Goal: Information Seeking & Learning: Learn about a topic

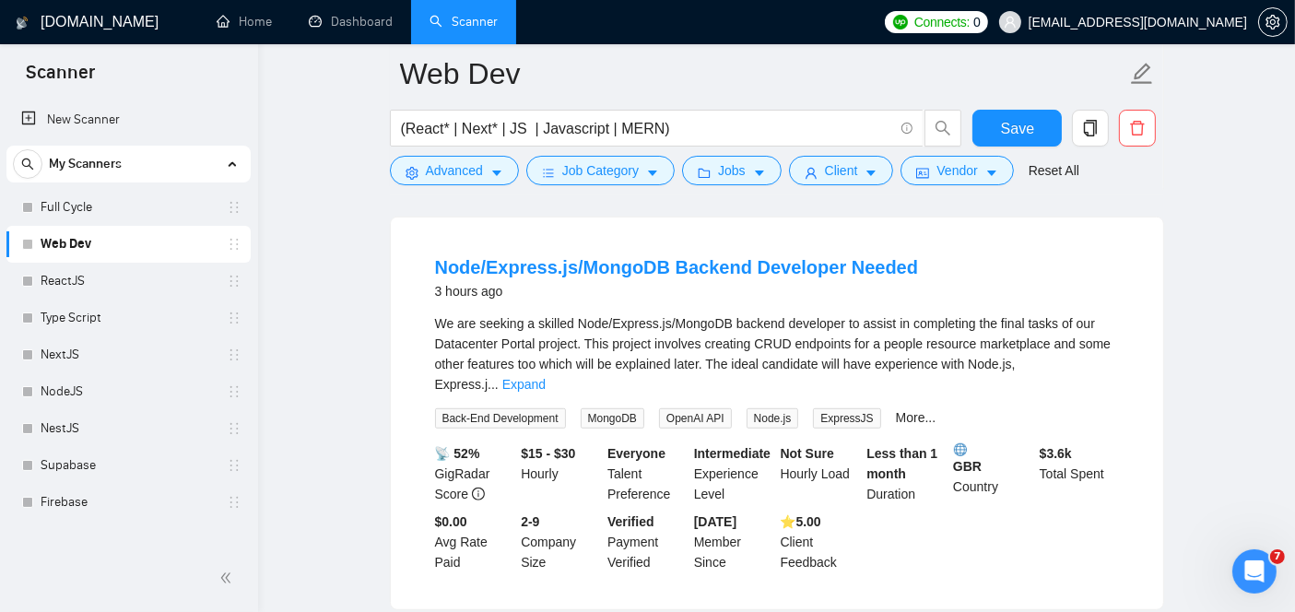
scroll to position [1005, 0]
click at [546, 378] on link "Expand" at bounding box center [523, 385] width 43 height 15
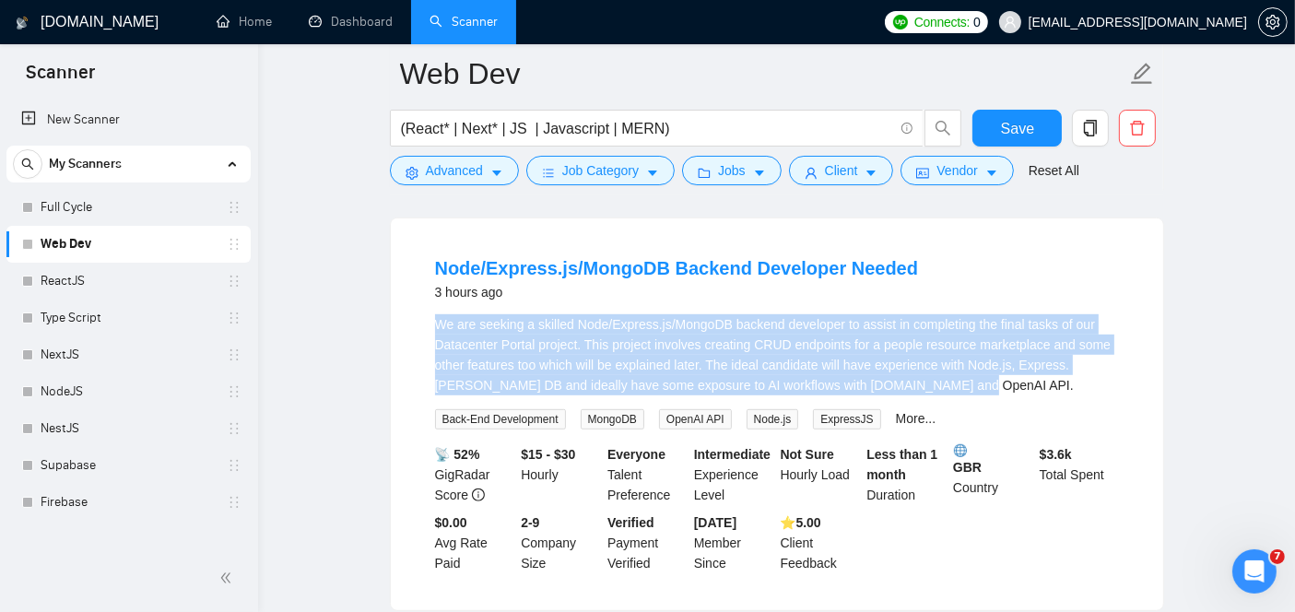
drag, startPoint x: 895, startPoint y: 339, endPoint x: 419, endPoint y: 266, distance: 481.2
click at [419, 266] on li "Node/Express.js/MongoDB Backend Developer Needed 3 hours ago We are seeking a s…" at bounding box center [777, 415] width 728 height 348
copy div "We are seeking a skilled Node/Express.js/MongoDB backend developer to assist in…"
click at [627, 258] on link "Node/Express.js/MongoDB Backend Developer Needed" at bounding box center [677, 268] width 484 height 20
click at [768, 258] on link "Node/Express.js/MongoDB Backend Developer Needed" at bounding box center [677, 268] width 484 height 20
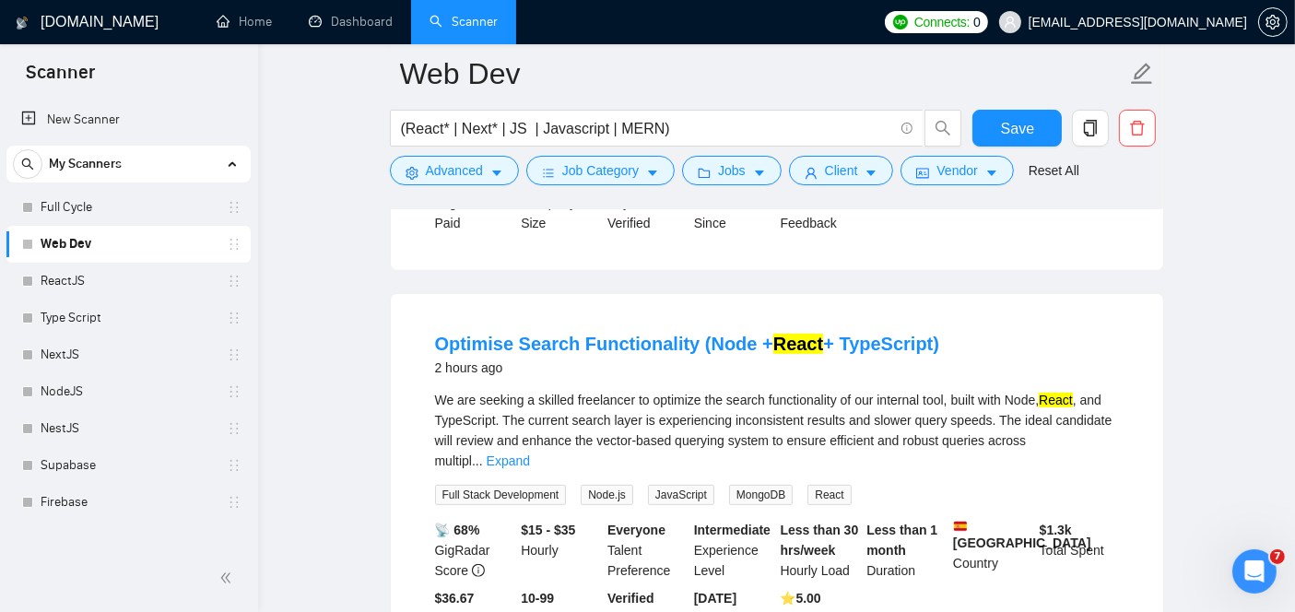
scroll to position [508, 0]
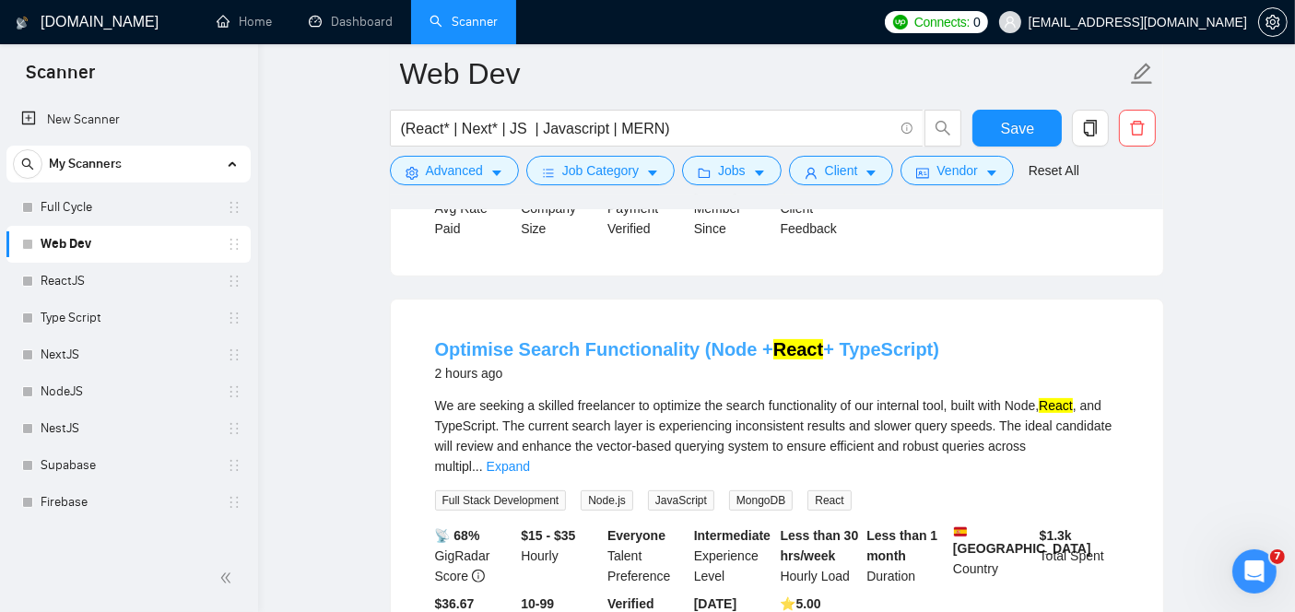
click at [584, 339] on link "Optimise Search Functionality (Node + React + TypeScript)" at bounding box center [687, 349] width 505 height 20
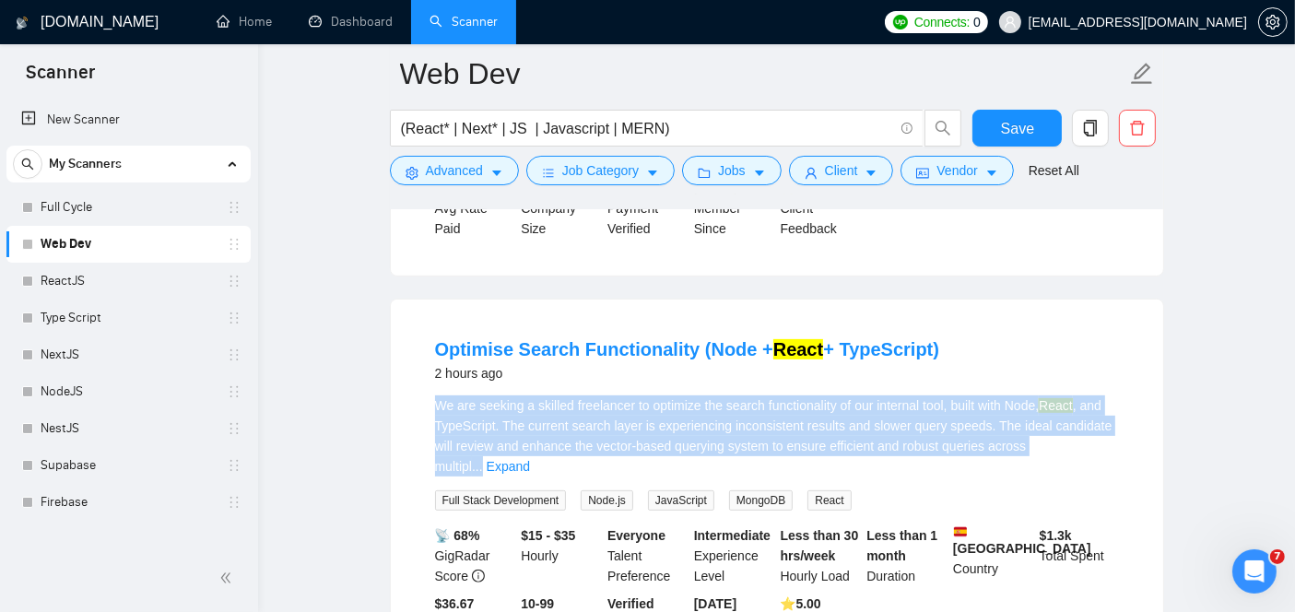
drag, startPoint x: 425, startPoint y: 369, endPoint x: 1072, endPoint y: 419, distance: 649.1
click at [1072, 419] on li "Optimise Search Functionality (Node + React + TypeScript) 2 hours ago We are se…" at bounding box center [777, 496] width 728 height 348
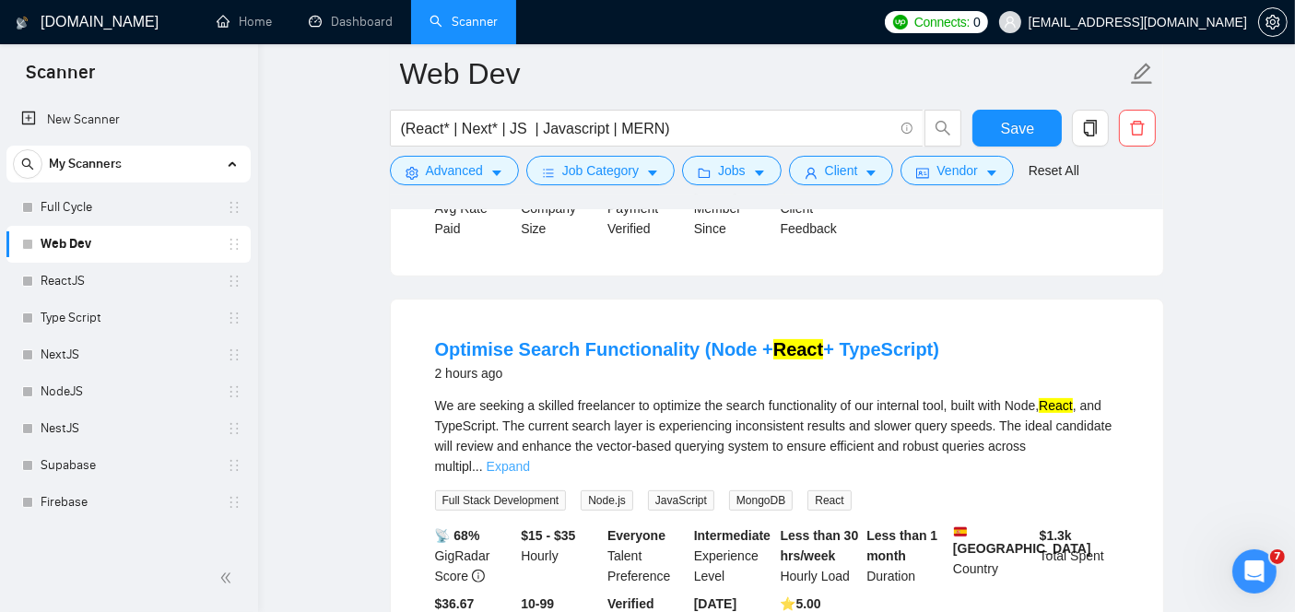
click at [530, 459] on link "Expand" at bounding box center [508, 466] width 43 height 15
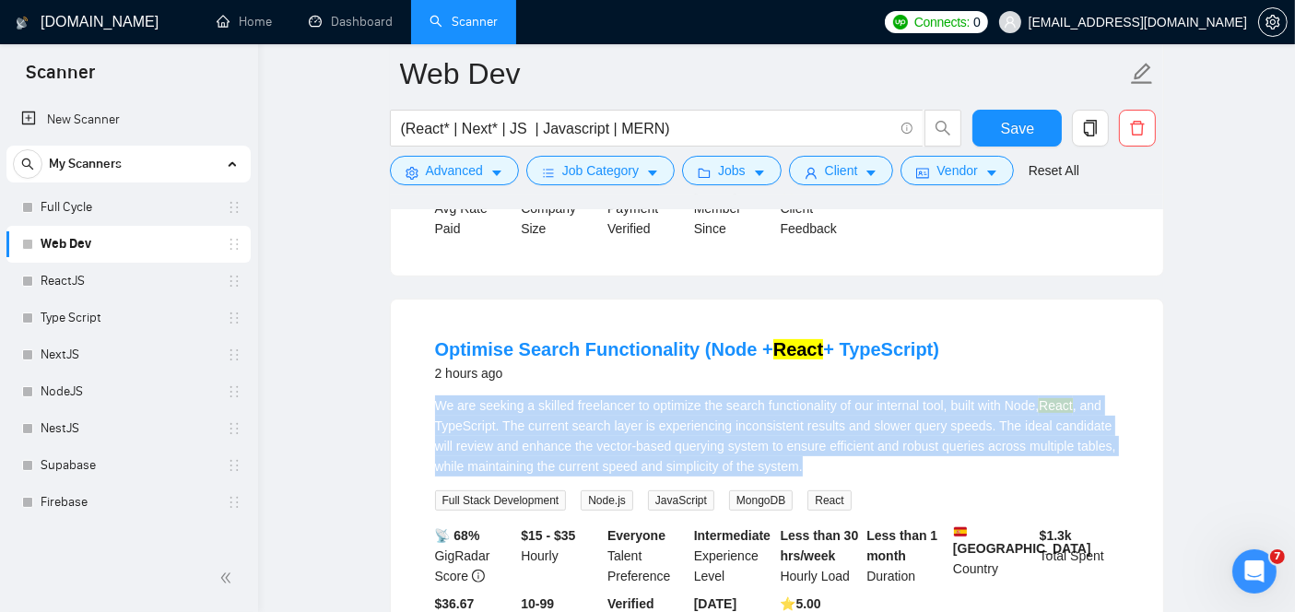
drag, startPoint x: 808, startPoint y: 439, endPoint x: 429, endPoint y: 371, distance: 385.7
click at [429, 371] on li "Optimise Search Functionality (Node + React + TypeScript) 2 hours ago We are se…" at bounding box center [777, 496] width 728 height 348
copy div "We are seeking a skilled freelancer to optimize the search functionality of our…"
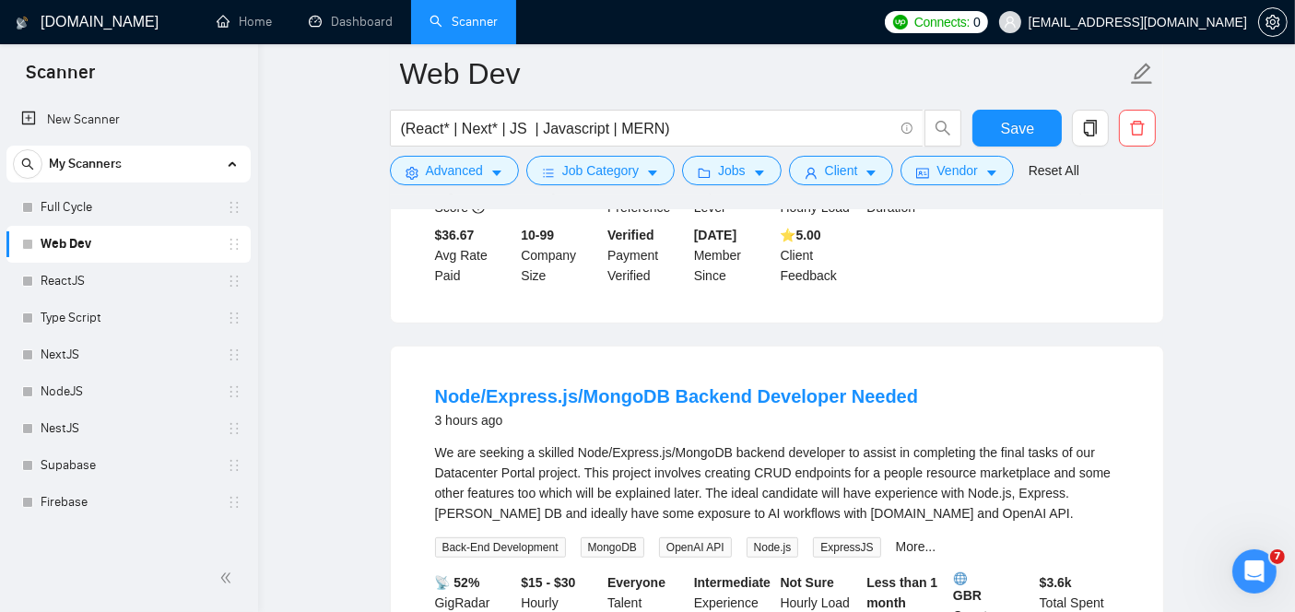
scroll to position [882, 0]
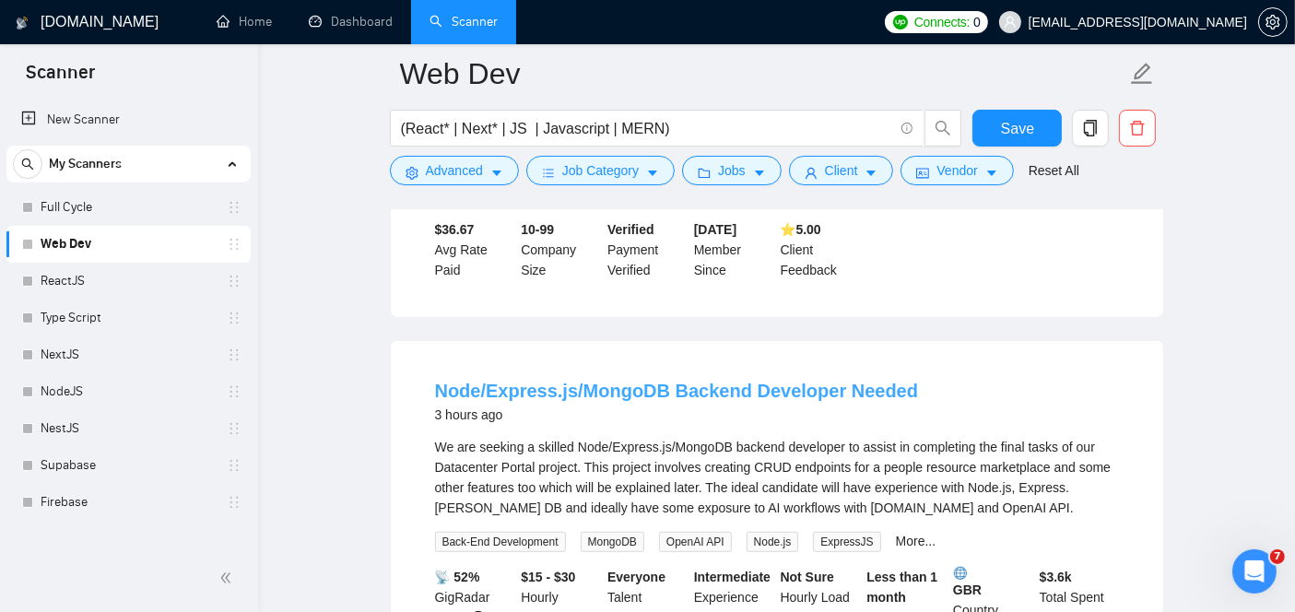
click at [484, 381] on link "Node/Express.js/MongoDB Backend Developer Needed" at bounding box center [677, 391] width 484 height 20
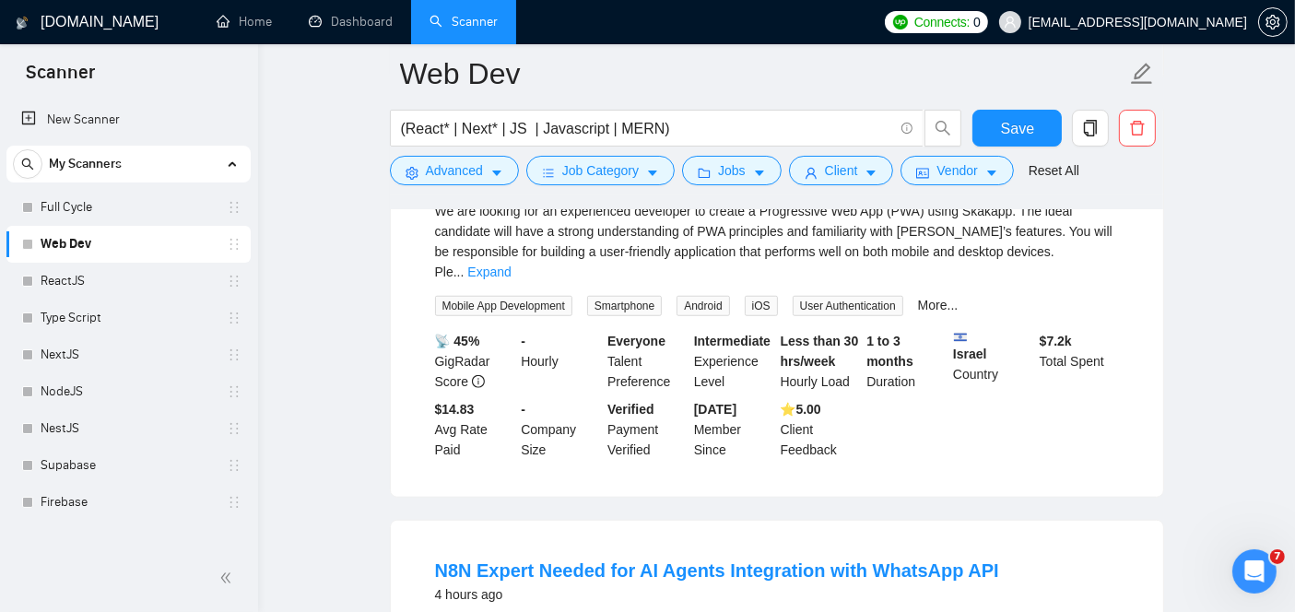
scroll to position [1535, 0]
click at [126, 293] on link "ReactJS" at bounding box center [128, 281] width 175 height 37
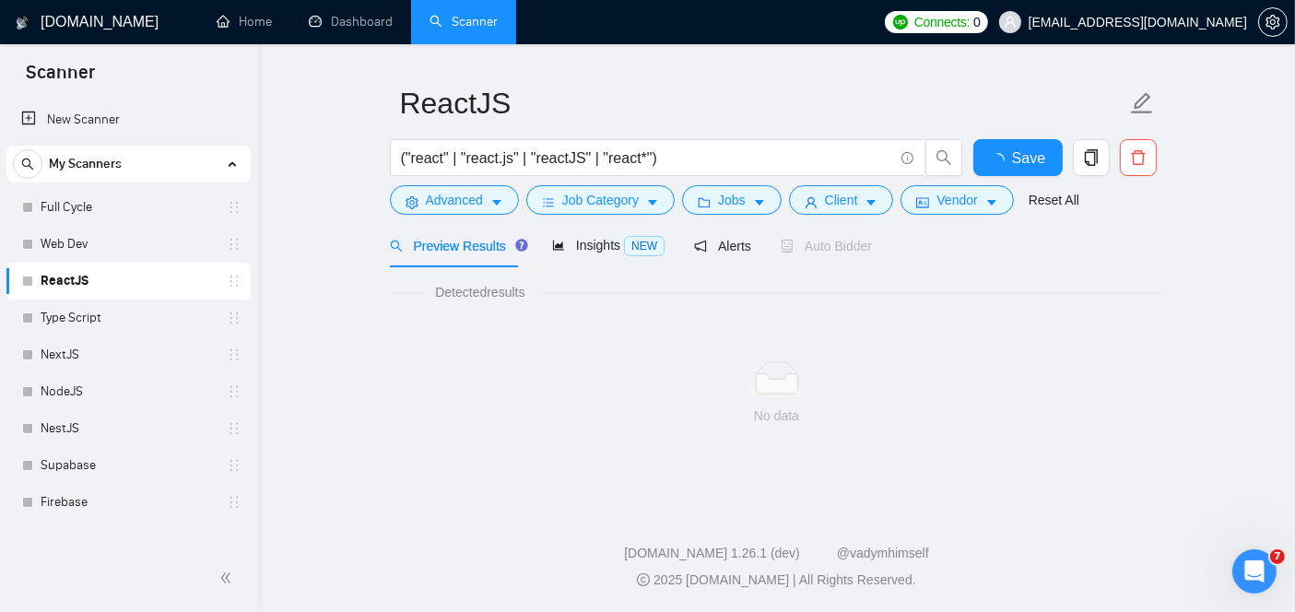
scroll to position [44, 0]
click at [43, 314] on link "Type Script" at bounding box center [128, 318] width 175 height 37
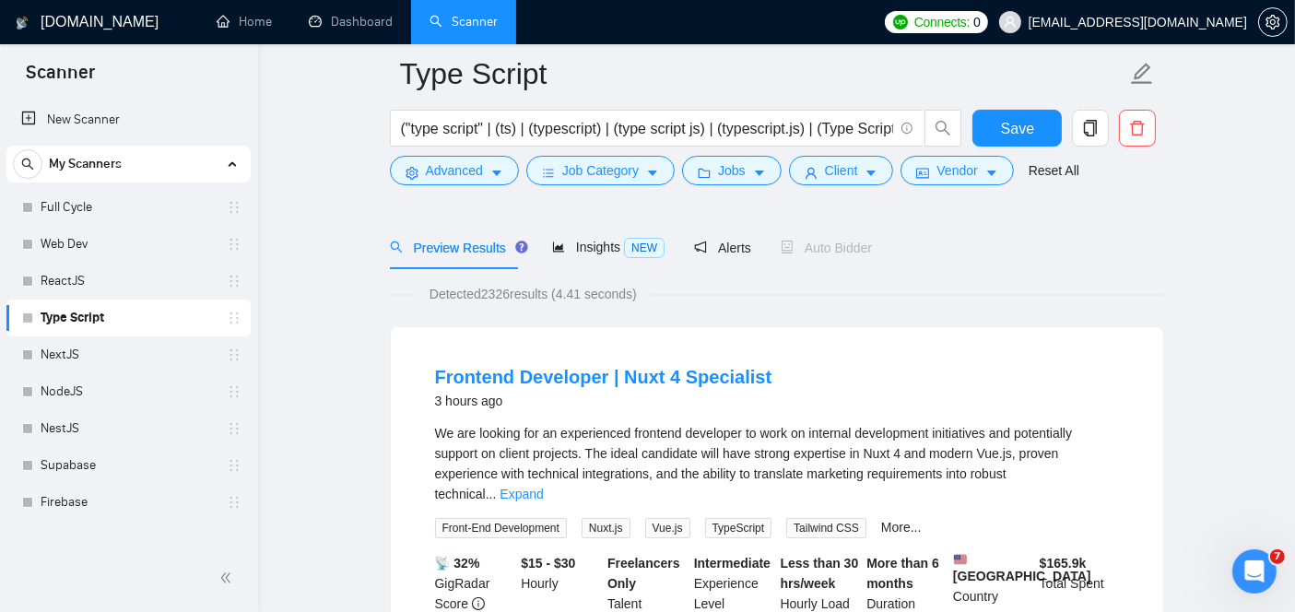
scroll to position [158, 0]
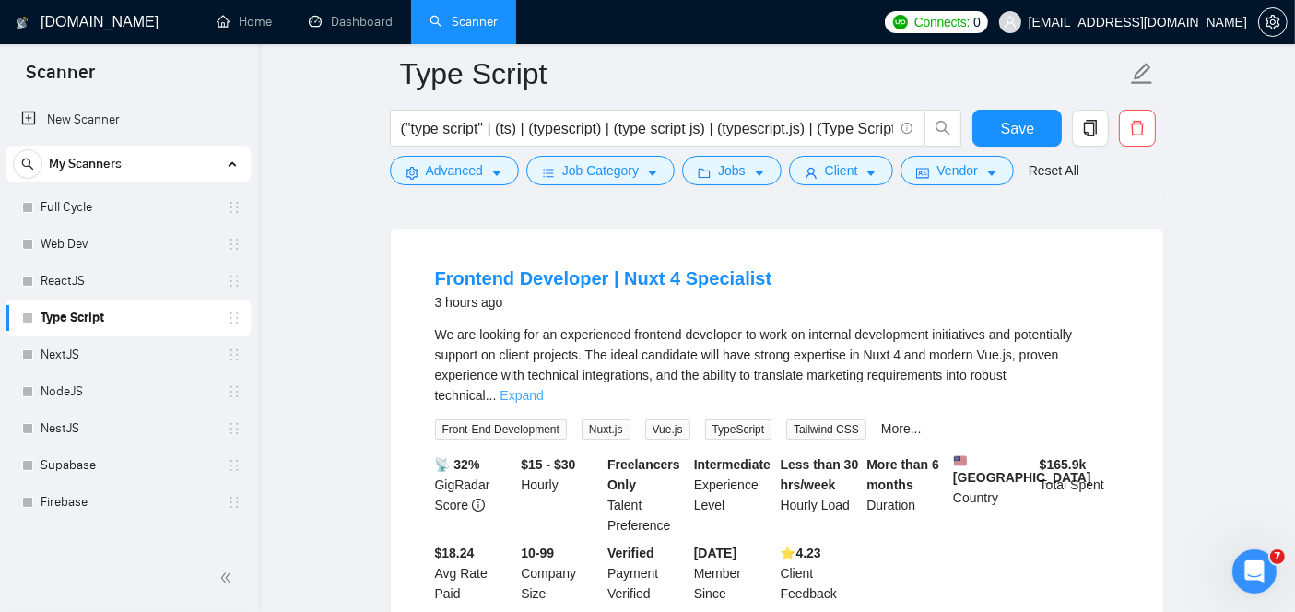
click at [543, 388] on link "Expand" at bounding box center [521, 395] width 43 height 15
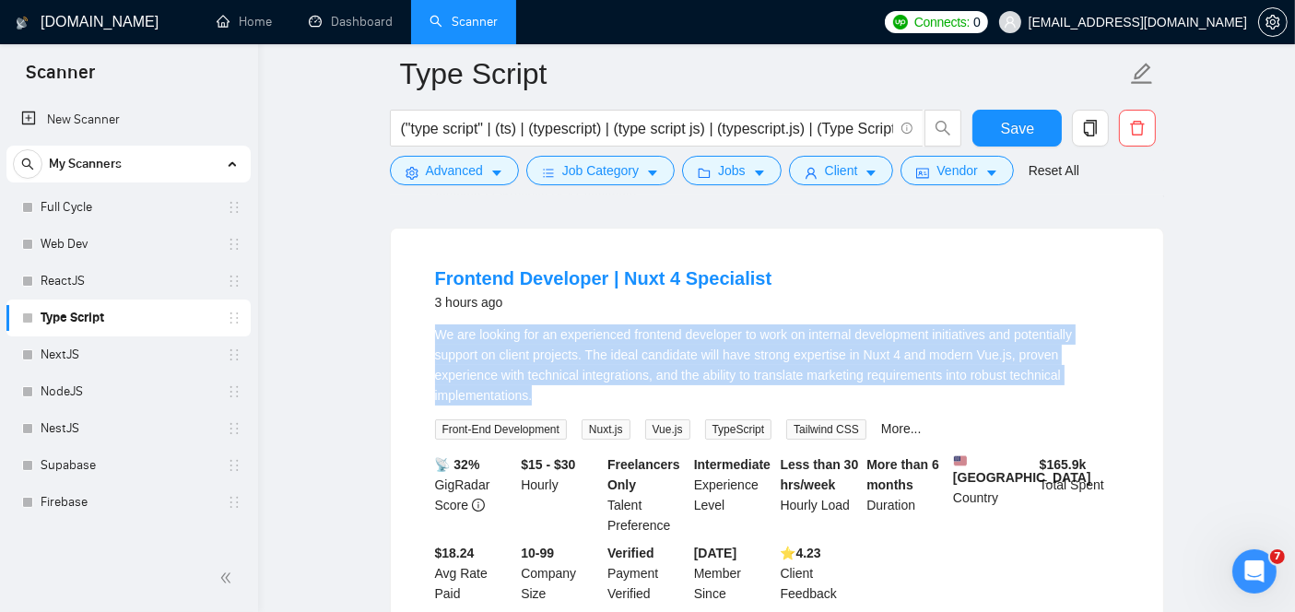
drag, startPoint x: 539, startPoint y: 391, endPoint x: 431, endPoint y: 326, distance: 125.7
click at [431, 326] on li "Frontend Developer | Nuxt 4 Specialist 3 hours ago We are looking for an experi…" at bounding box center [777, 435] width 728 height 368
copy div "We are looking for an experienced frontend developer to work on internal develo…"
drag, startPoint x: 414, startPoint y: 336, endPoint x: 572, endPoint y: 398, distance: 169.6
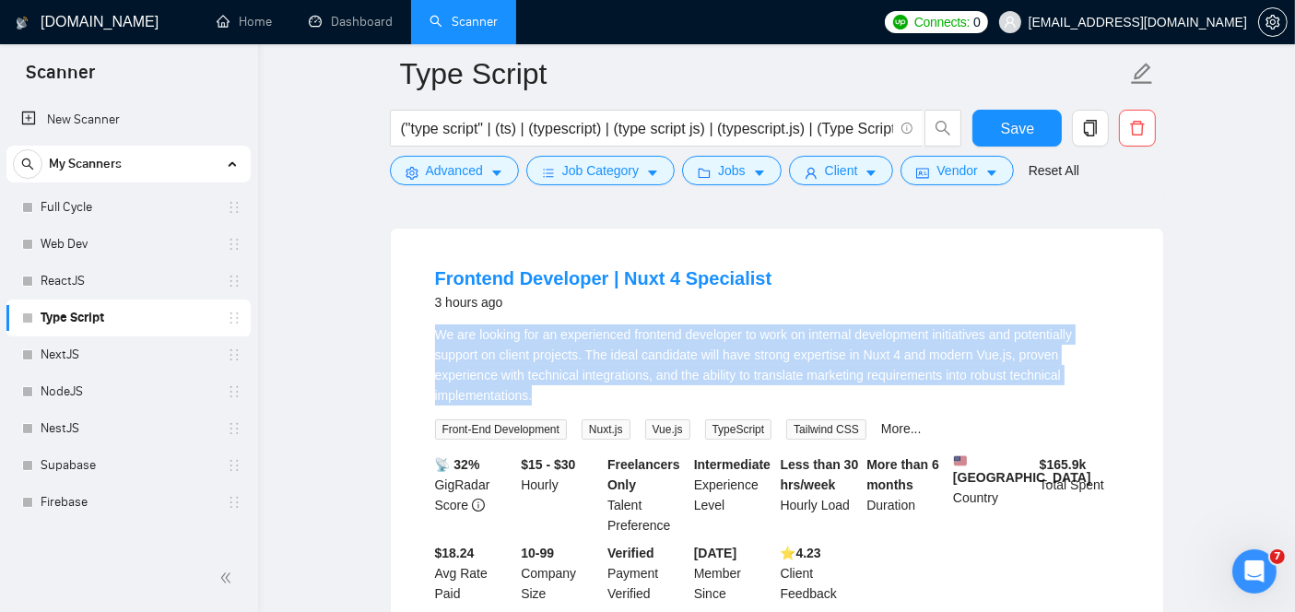
click at [572, 398] on li "Frontend Developer | Nuxt 4 Specialist 3 hours ago We are looking for an experi…" at bounding box center [777, 435] width 728 height 368
copy div "We are looking for an experienced frontend developer to work on internal develo…"
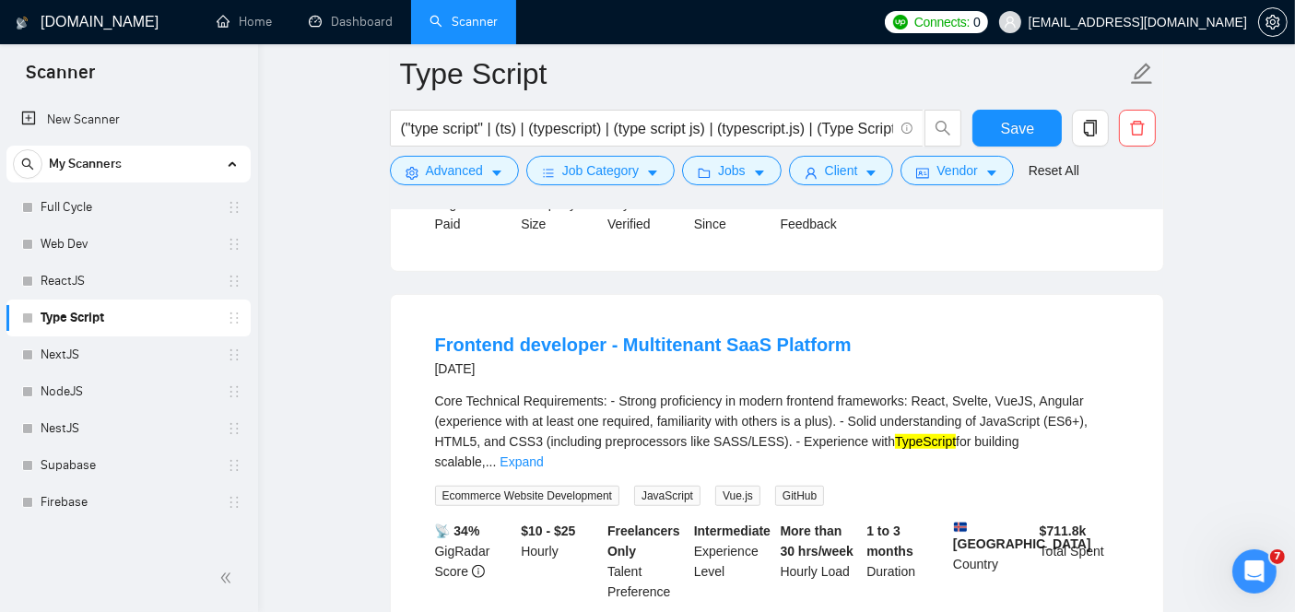
scroll to position [1343, 0]
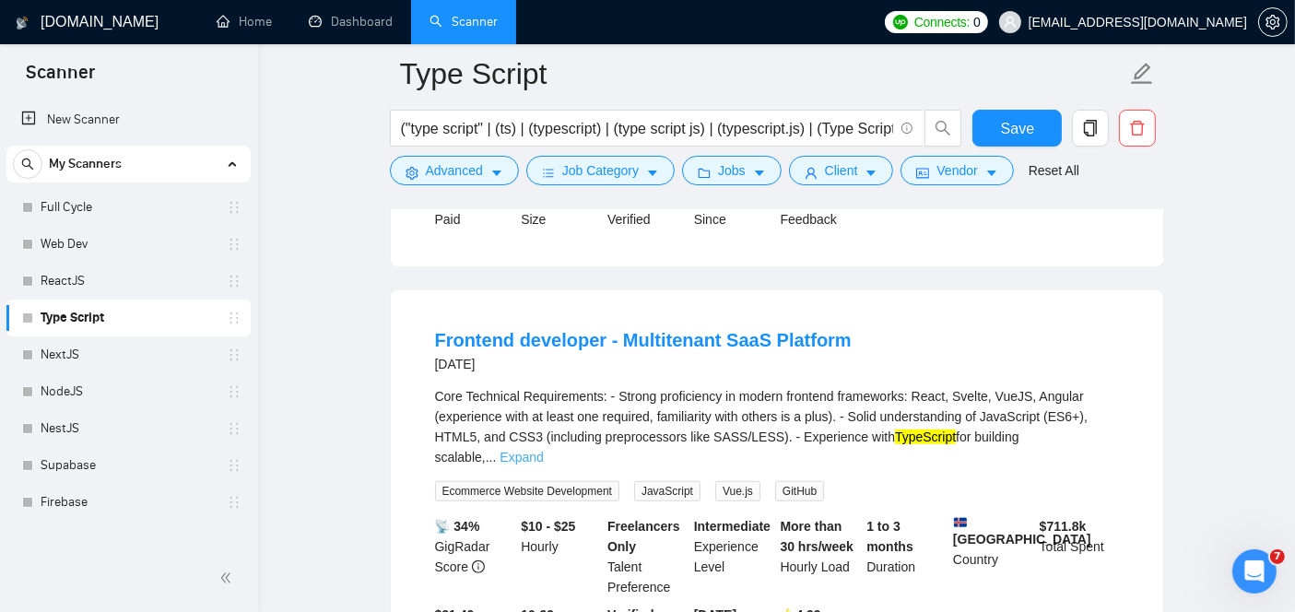
click at [543, 450] on link "Expand" at bounding box center [521, 457] width 43 height 15
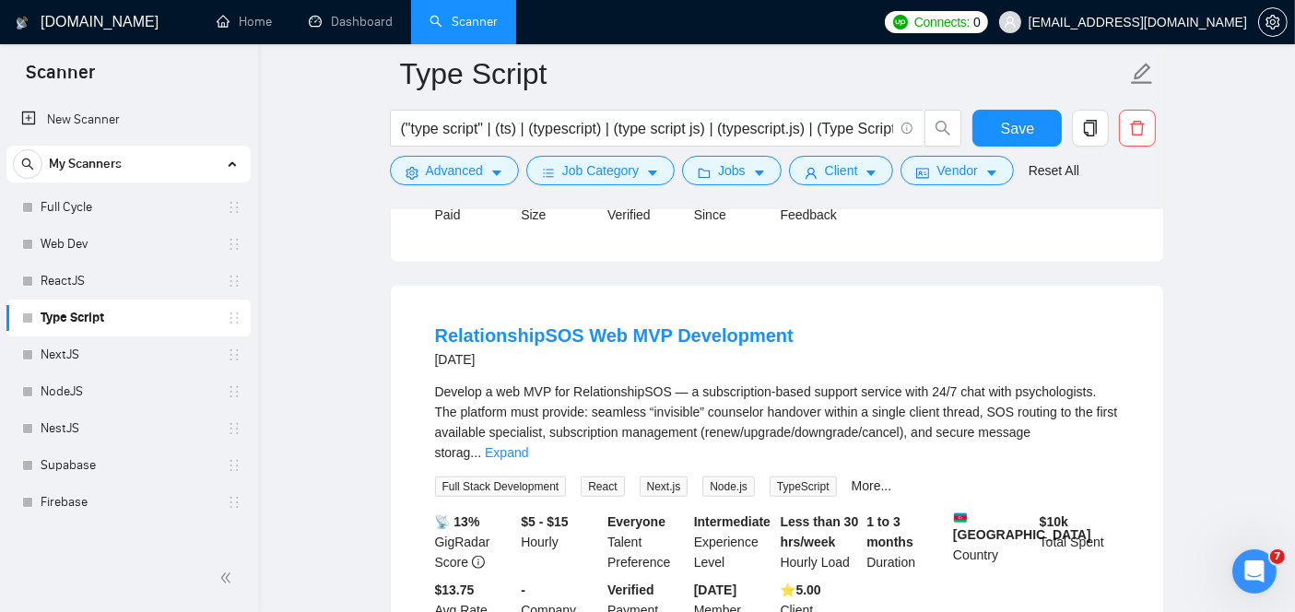
scroll to position [1904, 0]
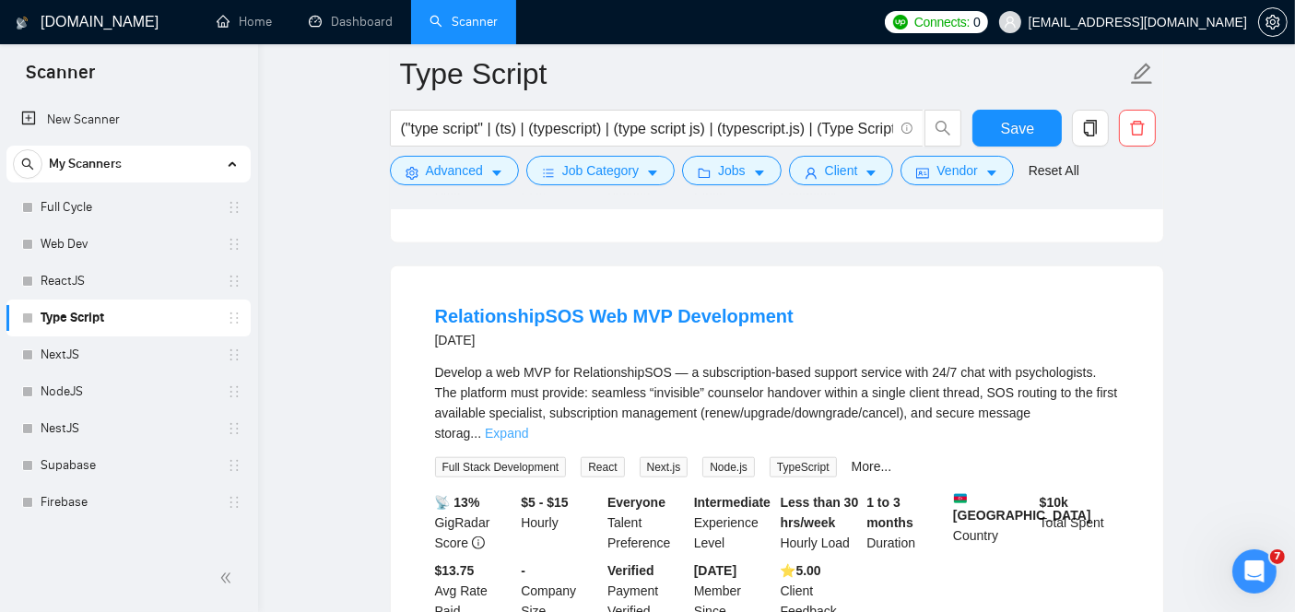
click at [1100, 395] on div "Develop a web MVP for RelationshipSOS — a subscription-based support service wi…" at bounding box center [777, 402] width 684 height 81
click at [528, 426] on link "Expand" at bounding box center [506, 433] width 43 height 15
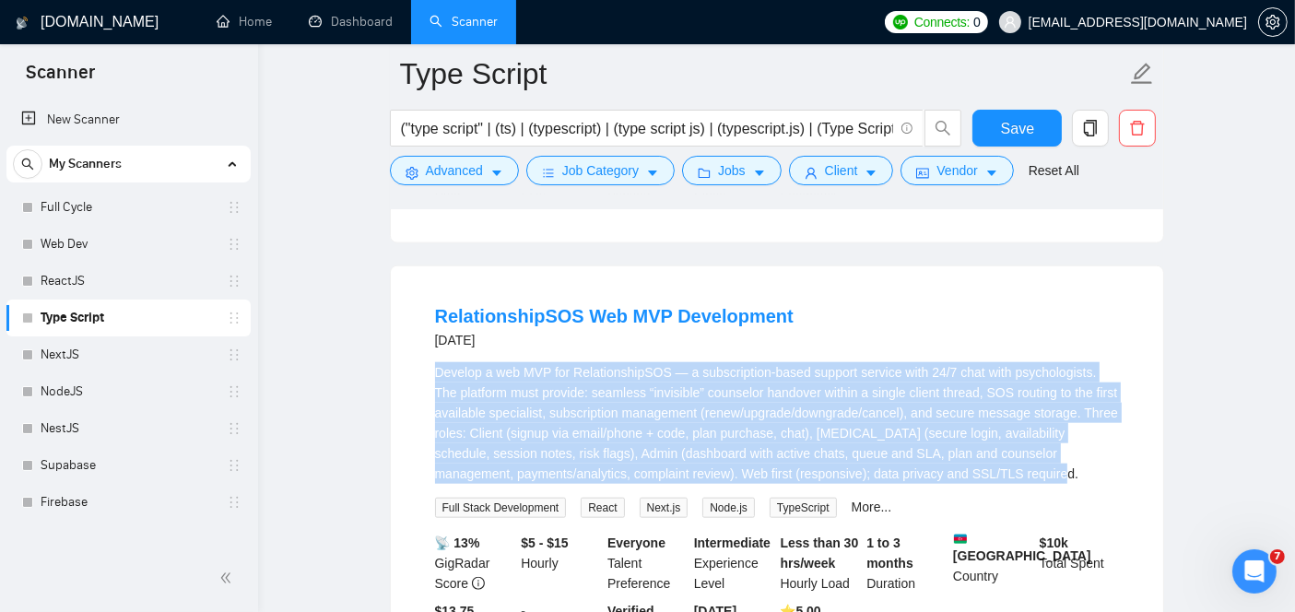
drag, startPoint x: 991, startPoint y: 446, endPoint x: 431, endPoint y: 337, distance: 570.0
click at [431, 337] on li "RelationshipSOS Web MVP Development 3 days ago Develop a web MVP for Relationsh…" at bounding box center [777, 483] width 728 height 388
copy div "Develop a web MVP for RelationshipSOS — a subscription-based support service wi…"
click at [501, 306] on link "RelationshipSOS Web MVP Development" at bounding box center [614, 316] width 359 height 20
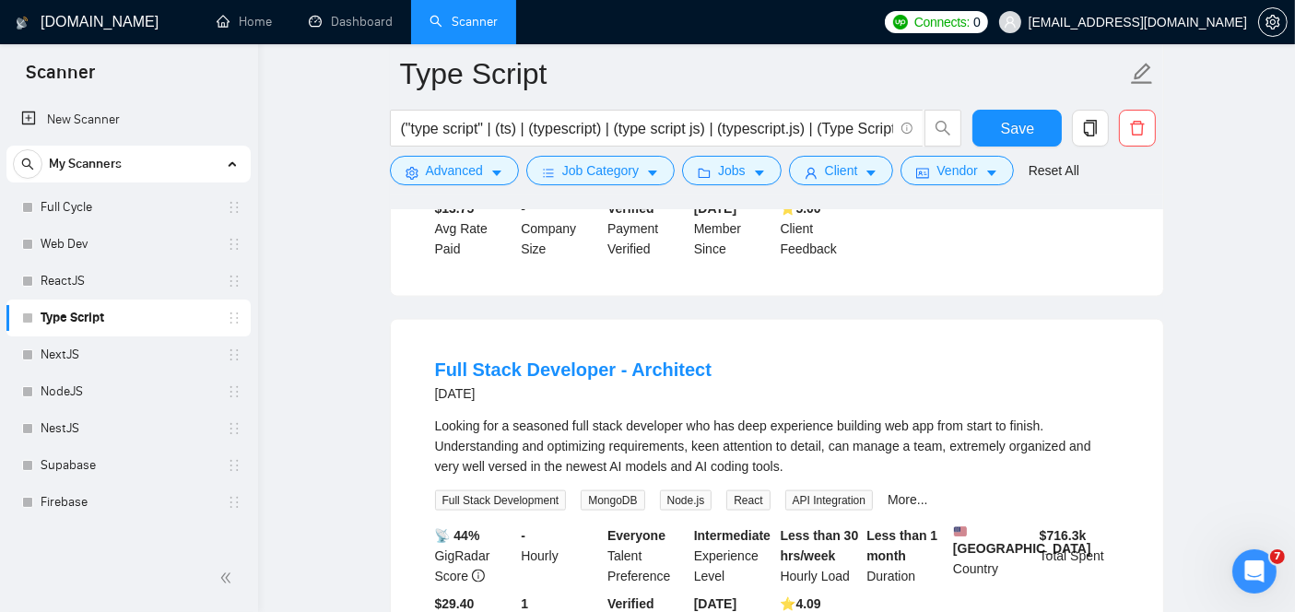
scroll to position [2318, 0]
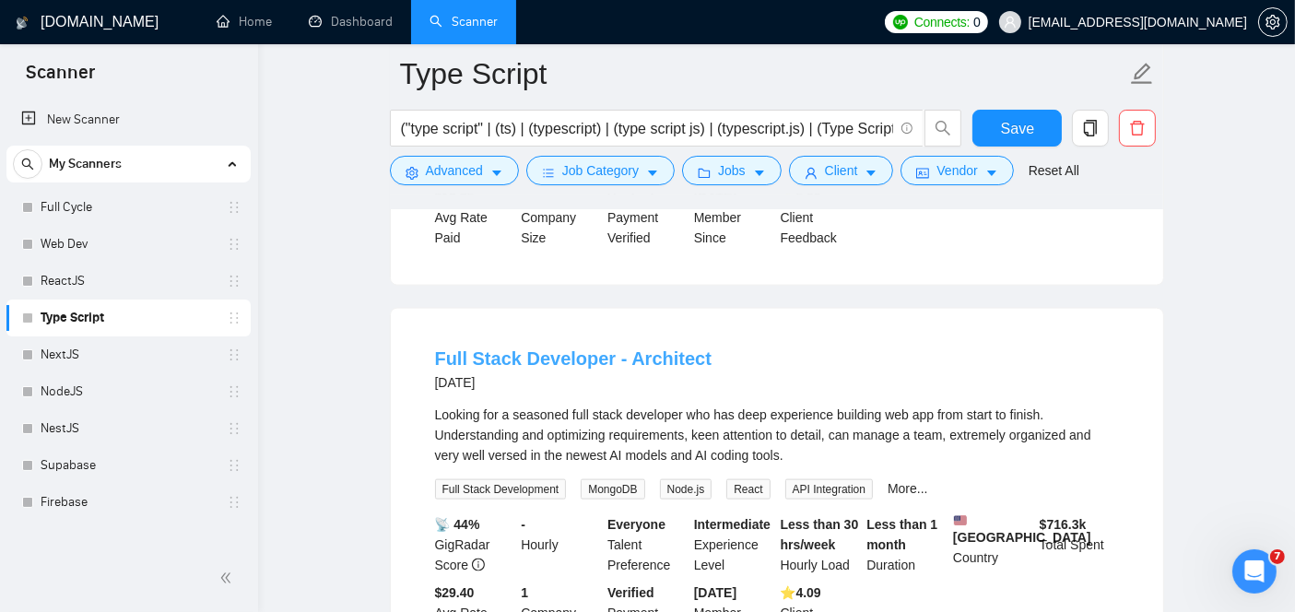
click at [580, 348] on link "Full Stack Developer - Architect" at bounding box center [573, 358] width 277 height 20
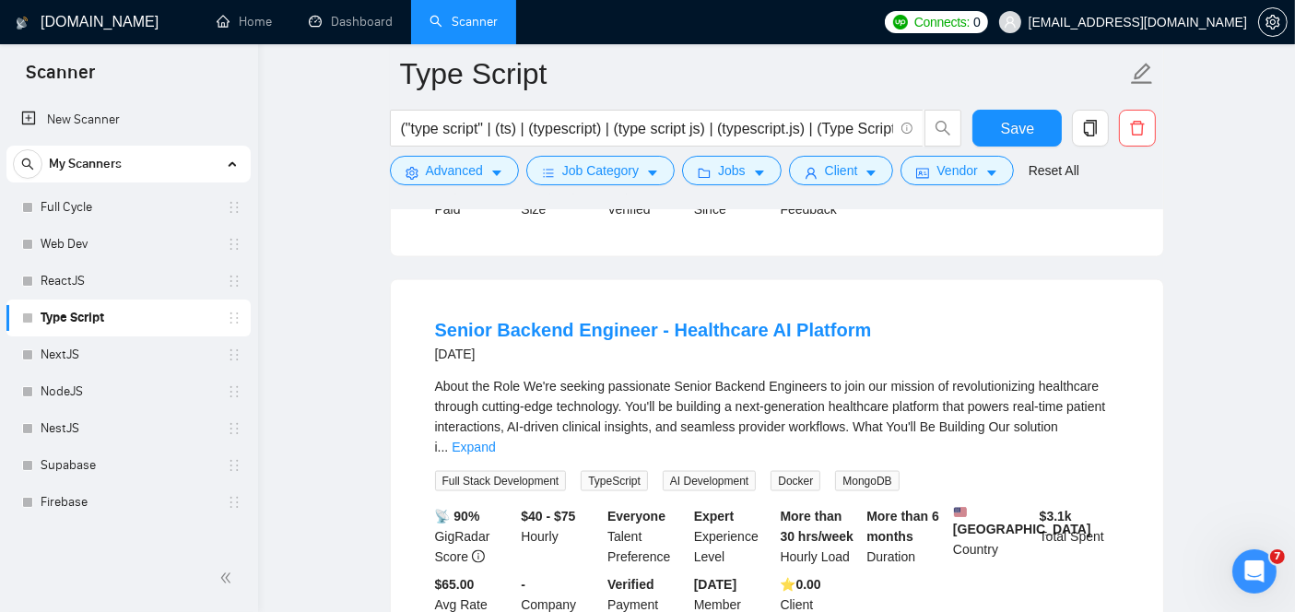
scroll to position [2744, 0]
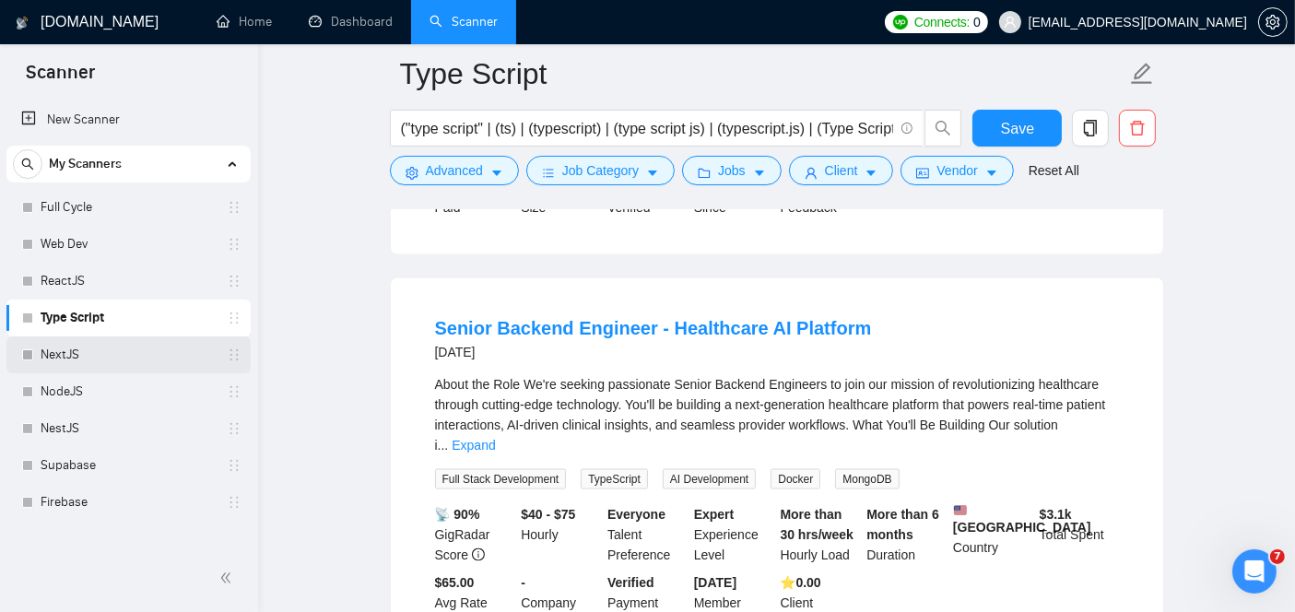
click at [81, 347] on link "NextJS" at bounding box center [128, 354] width 175 height 37
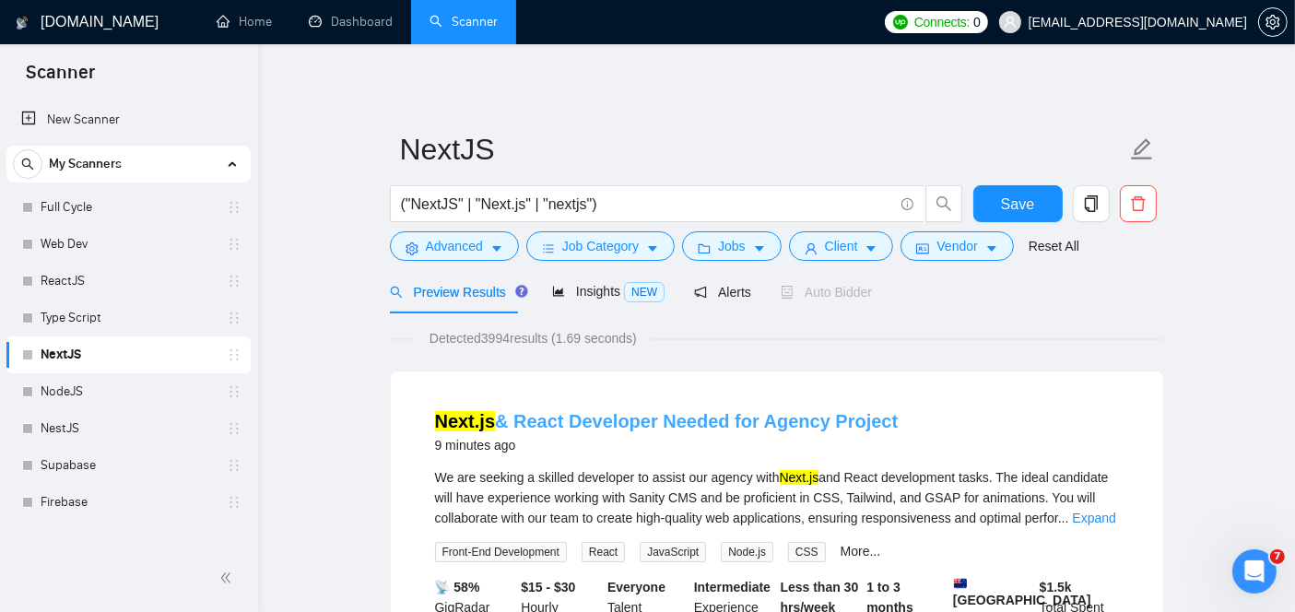
click at [566, 422] on link "Next.js & React Developer Needed for Agency Project" at bounding box center [667, 421] width 464 height 20
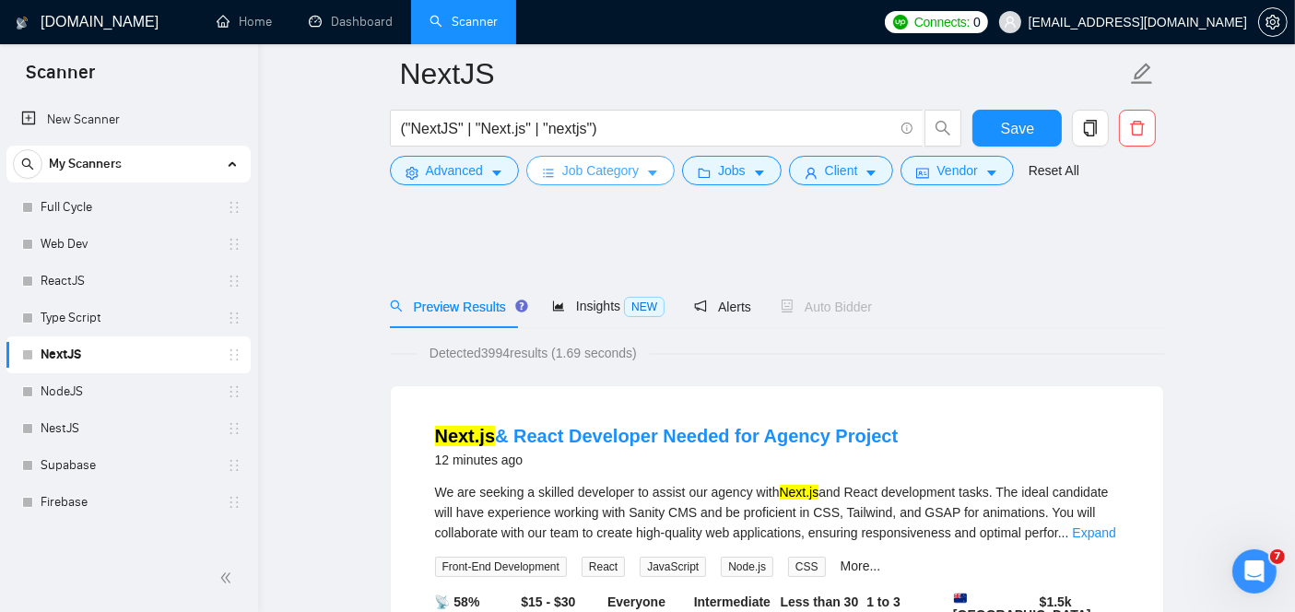
scroll to position [170, 0]
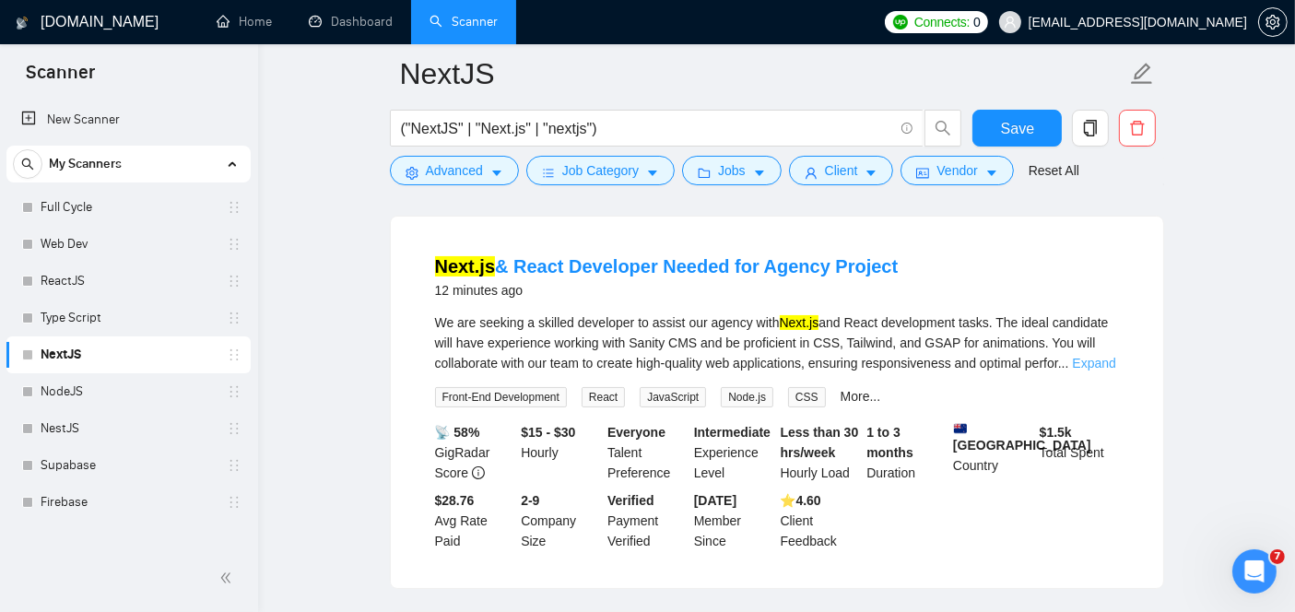
click at [1103, 359] on link "Expand" at bounding box center [1093, 363] width 43 height 15
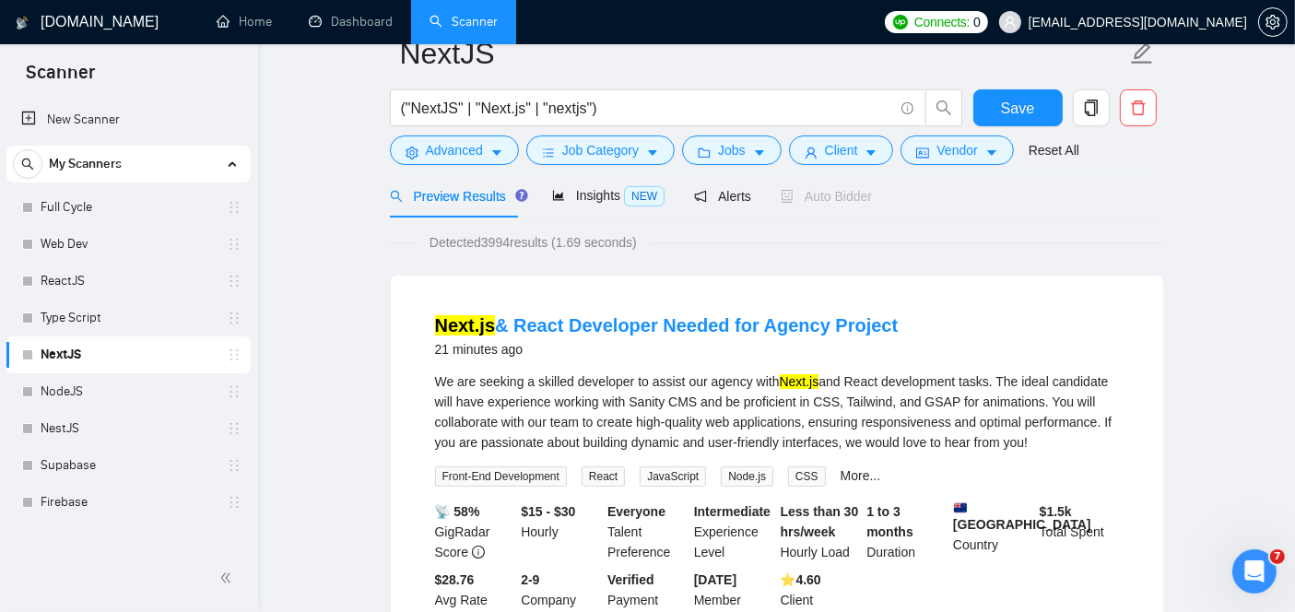
scroll to position [0, 0]
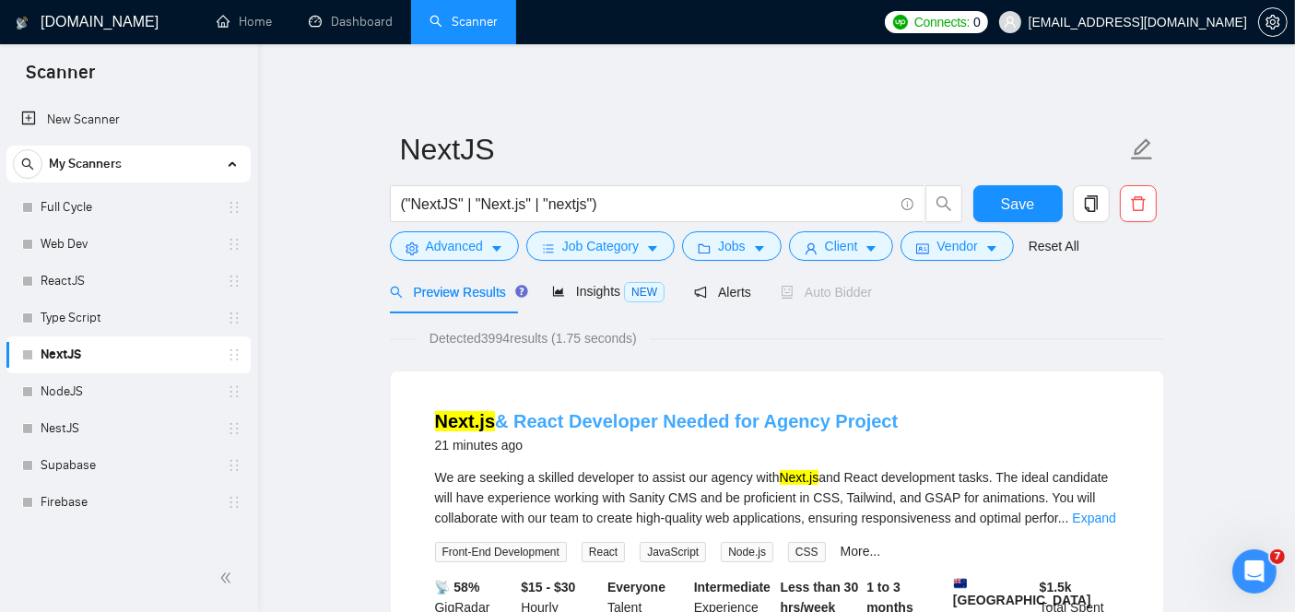
click at [619, 412] on link "Next.js & React Developer Needed for Agency Project" at bounding box center [667, 421] width 464 height 20
click at [118, 243] on link "Web Dev" at bounding box center [128, 244] width 175 height 37
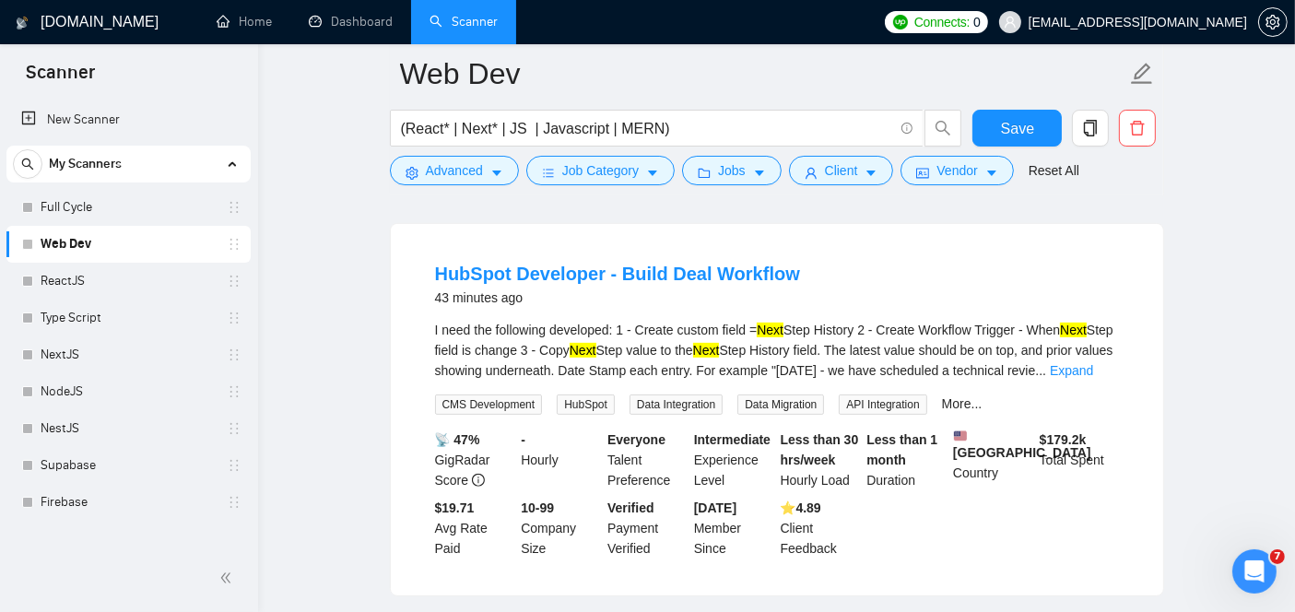
scroll to position [565, 0]
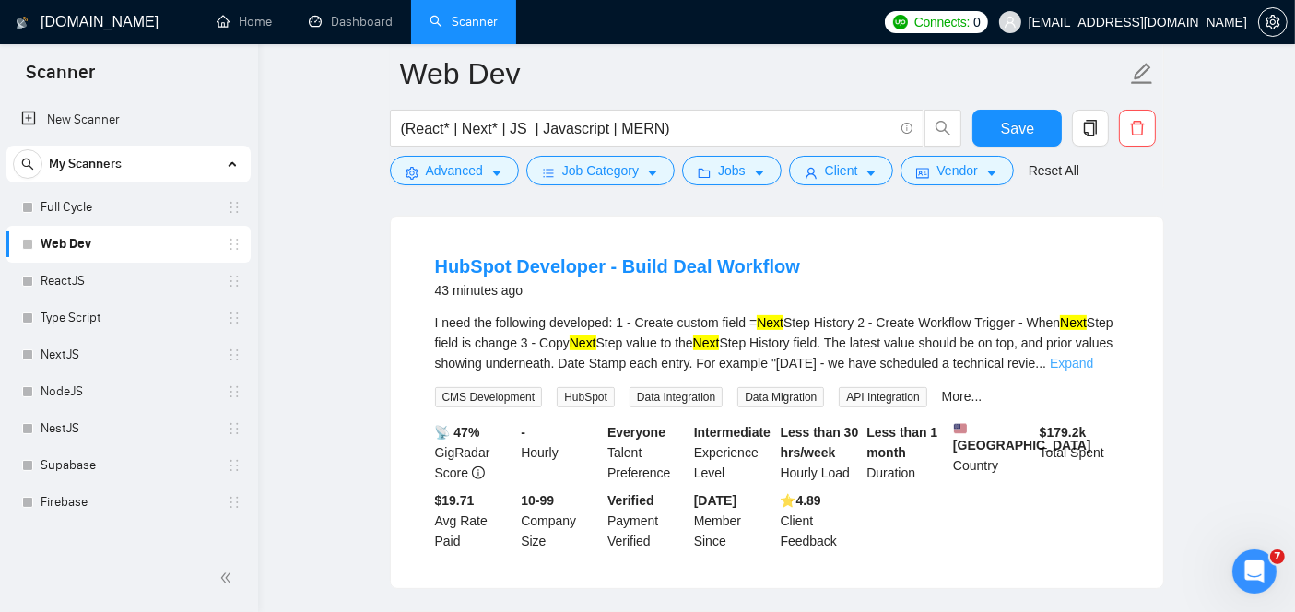
click at [1092, 371] on link "Expand" at bounding box center [1071, 363] width 43 height 15
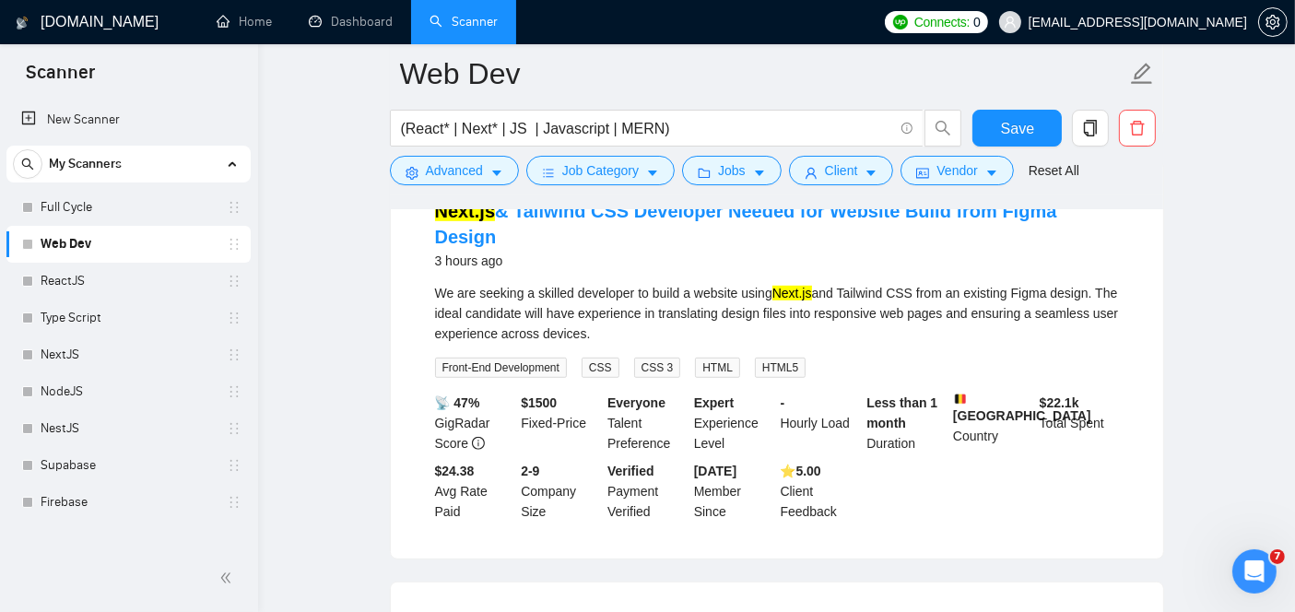
scroll to position [1078, 0]
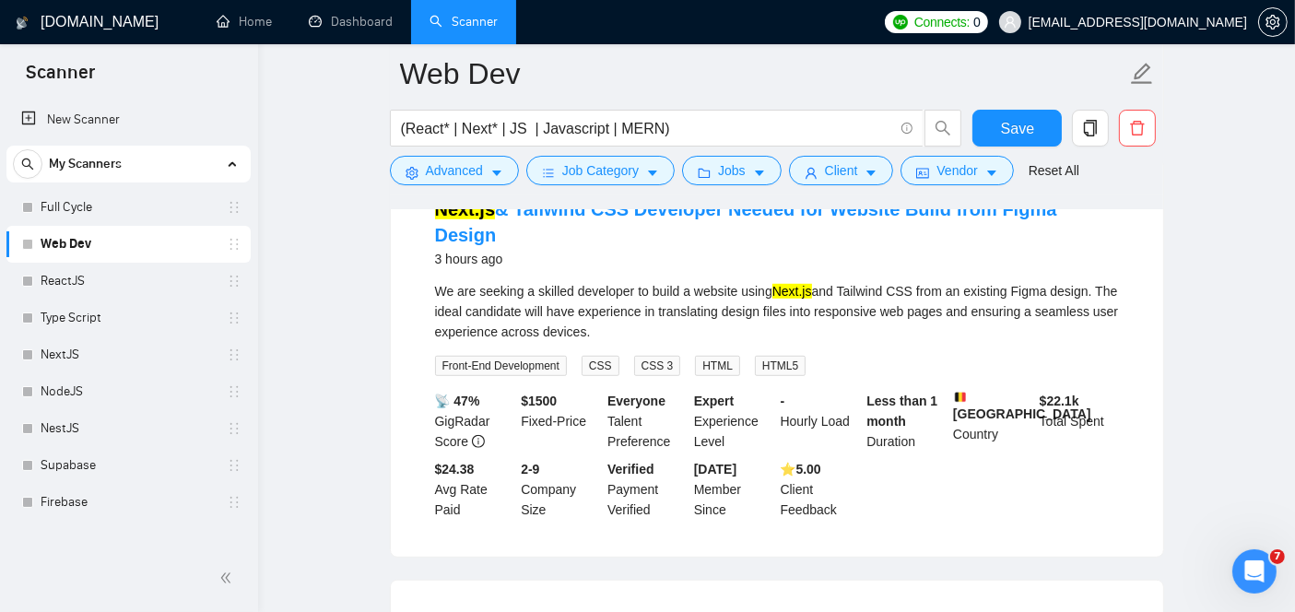
drag, startPoint x: 585, startPoint y: 324, endPoint x: 429, endPoint y: 288, distance: 161.0
click at [429, 288] on li "Next.js & Tailwind CSS Developer Needed for Website Build from Figma Design 3 h…" at bounding box center [777, 358] width 728 height 353
copy div "We are seeking a skilled developer to build a website using Next.js and Tailwin…"
click at [767, 230] on link "Next.js & Tailwind CSS Developer Needed for Website Build from Figma Design" at bounding box center [746, 222] width 622 height 46
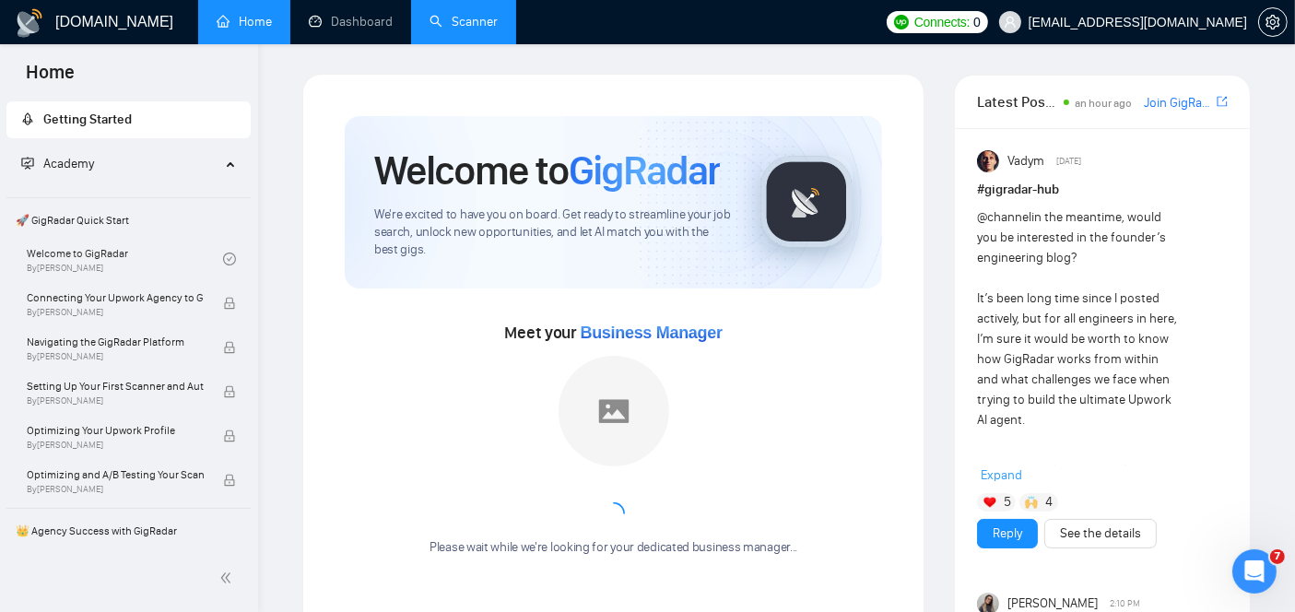
click at [450, 17] on link "Scanner" at bounding box center [464, 22] width 68 height 16
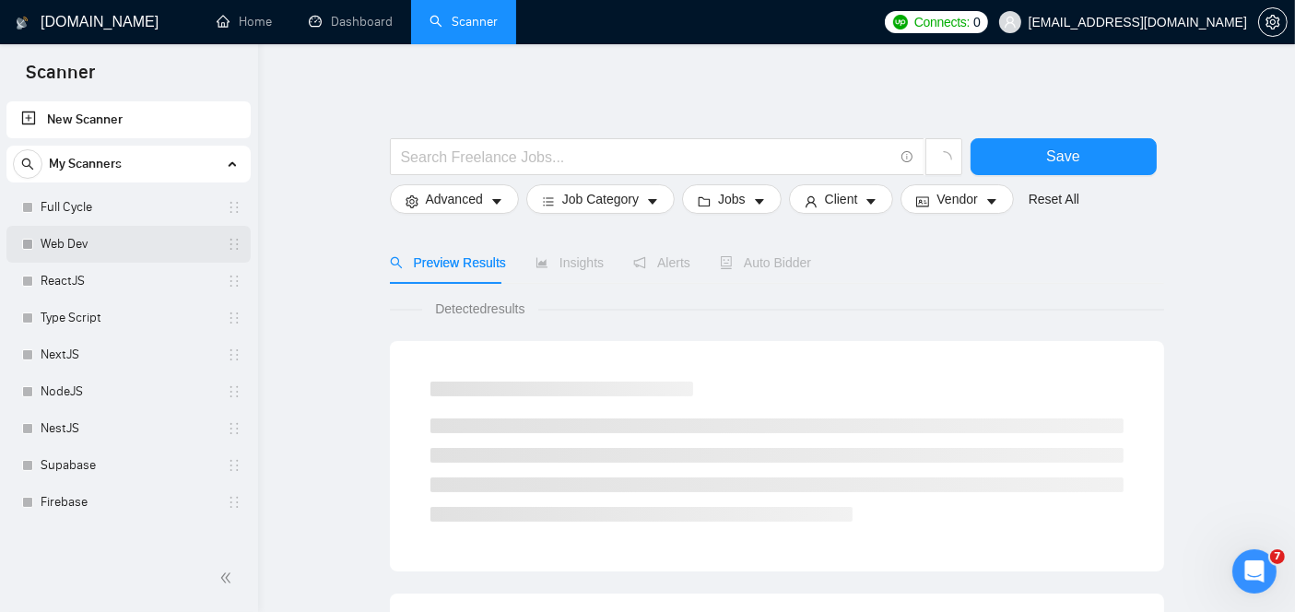
click at [139, 243] on link "Web Dev" at bounding box center [128, 244] width 175 height 37
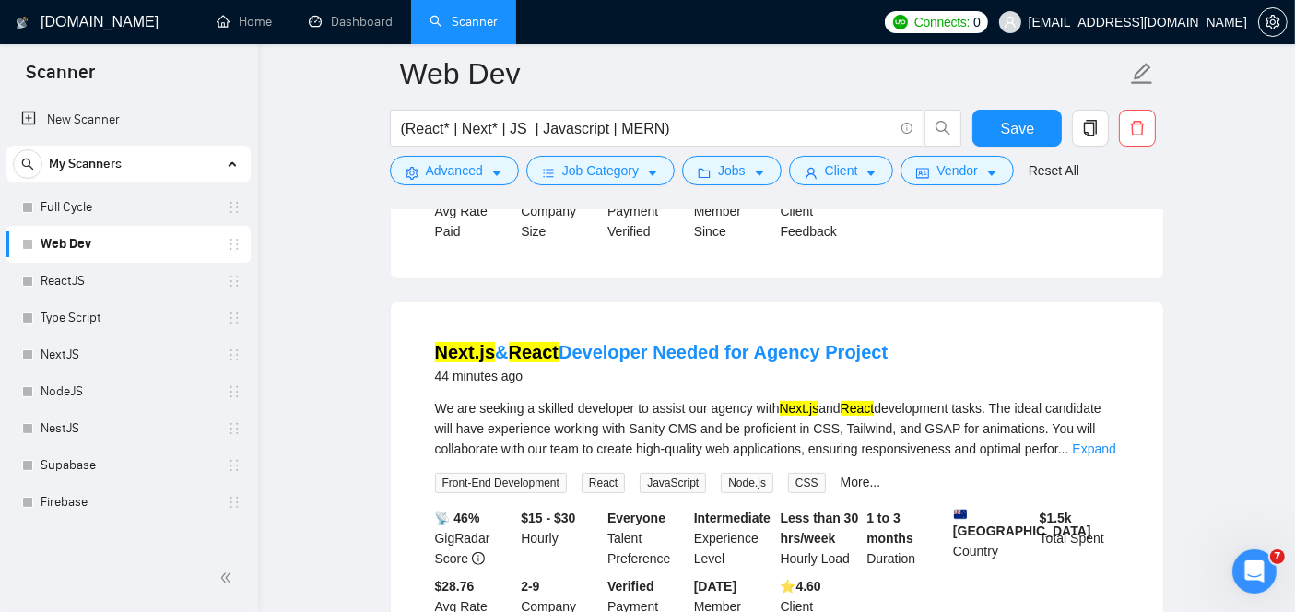
scroll to position [495, 0]
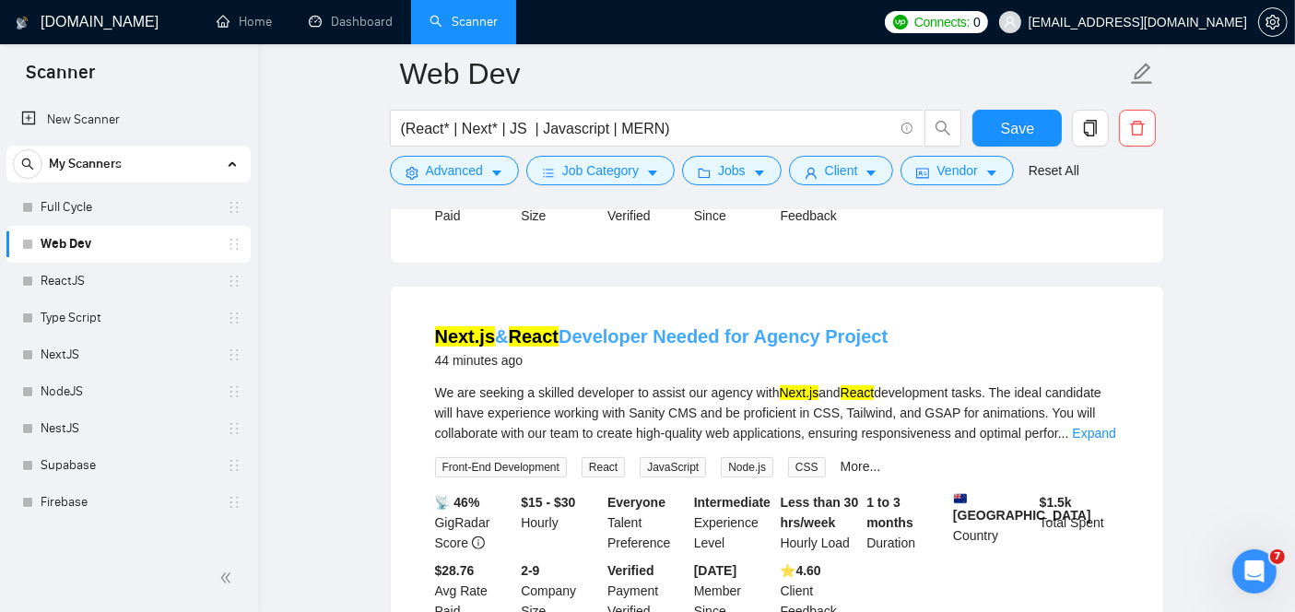
drag, startPoint x: 960, startPoint y: 362, endPoint x: 612, endPoint y: 325, distance: 350.4
click at [612, 326] on link "Next.js & React Developer Needed for Agency Project" at bounding box center [662, 336] width 454 height 20
click at [590, 290] on div "Next.js & React Developer Needed for Agency Project 44 minutes ago We are seeki…" at bounding box center [777, 472] width 772 height 371
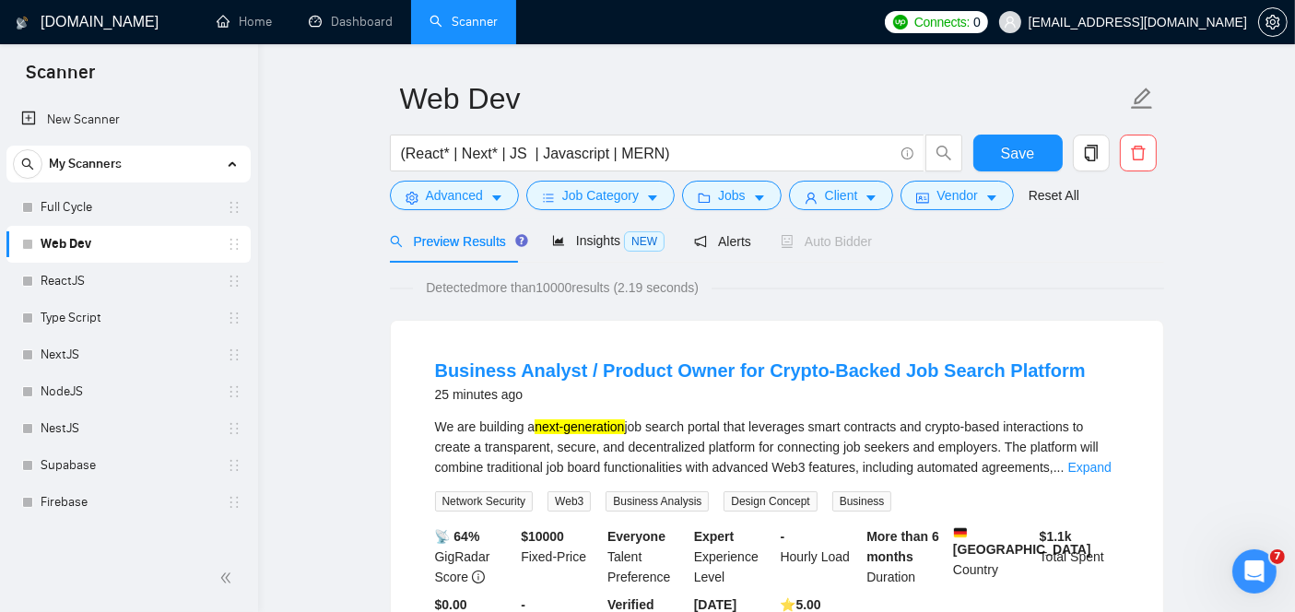
scroll to position [0, 0]
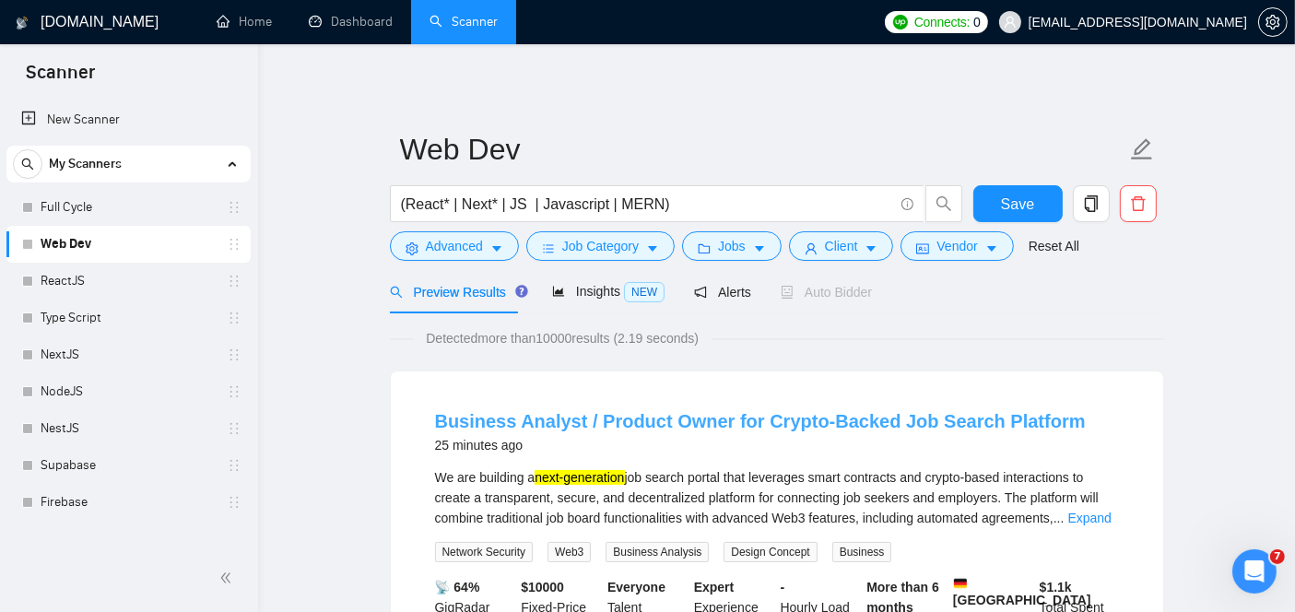
click at [636, 419] on link "Business Analyst / Product Owner for Crypto-Backed Job Search Platform" at bounding box center [760, 421] width 651 height 20
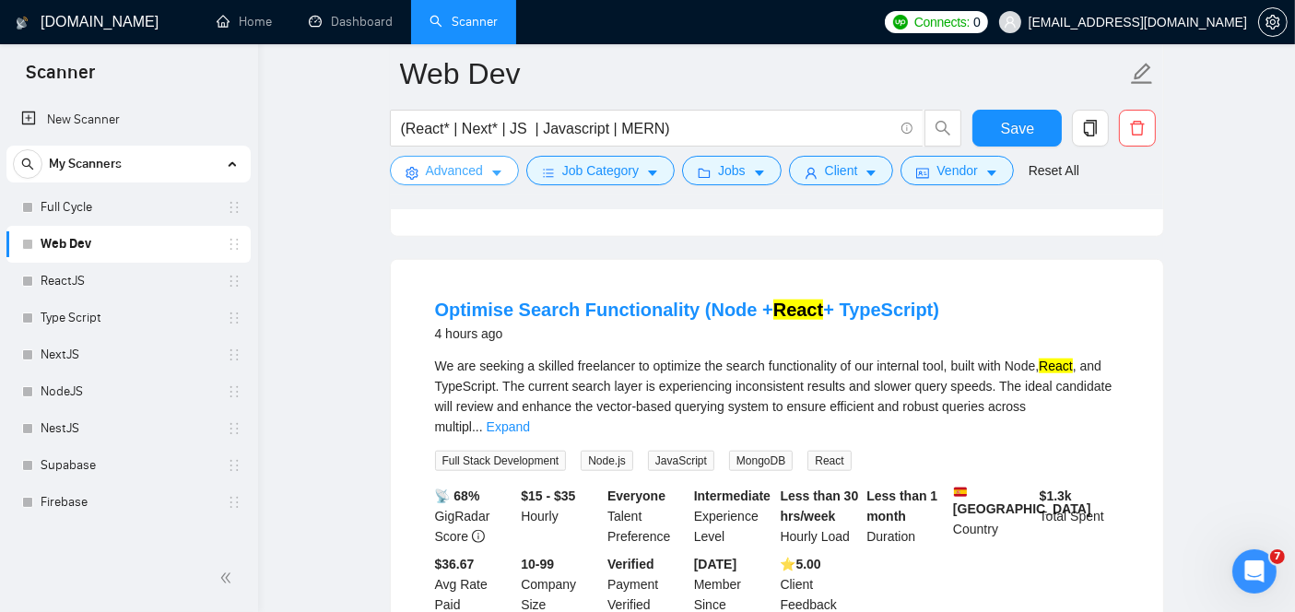
scroll to position [1743, 0]
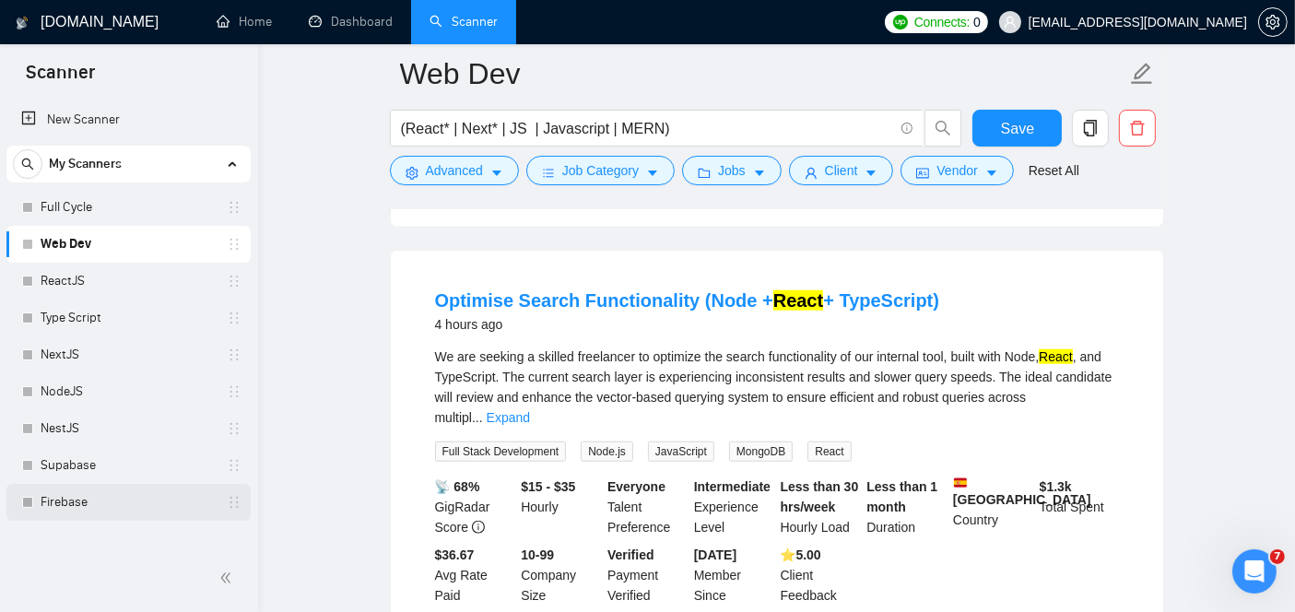
click at [88, 491] on link "Firebase" at bounding box center [128, 502] width 175 height 37
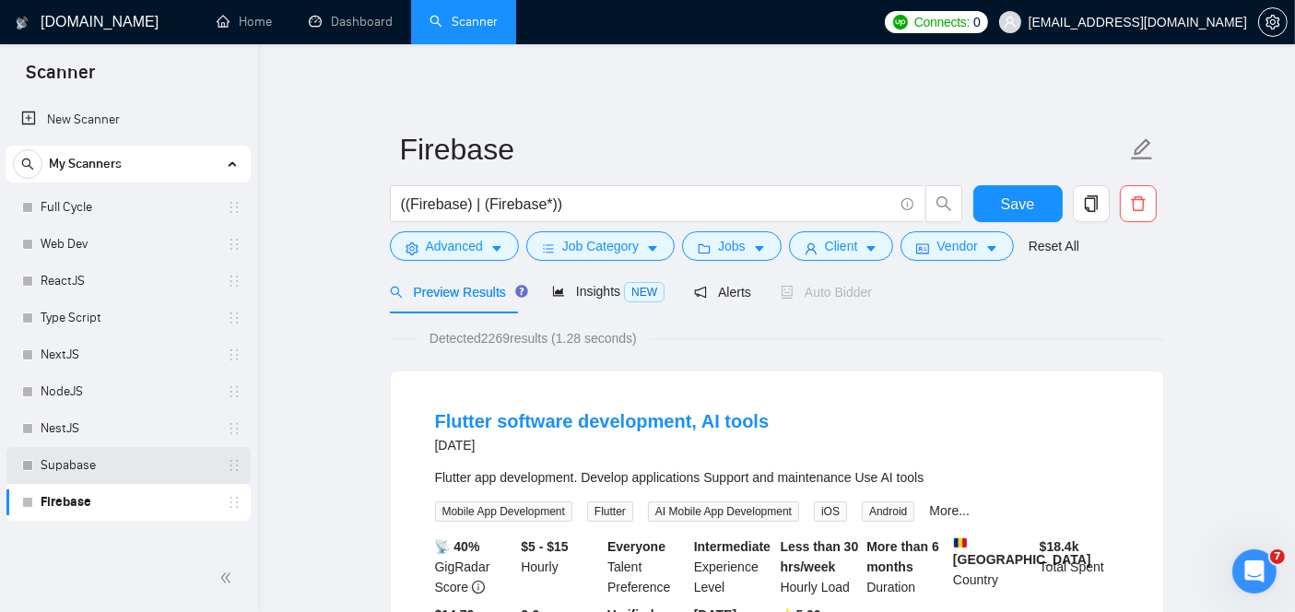
click at [83, 477] on link "Supabase" at bounding box center [128, 465] width 175 height 37
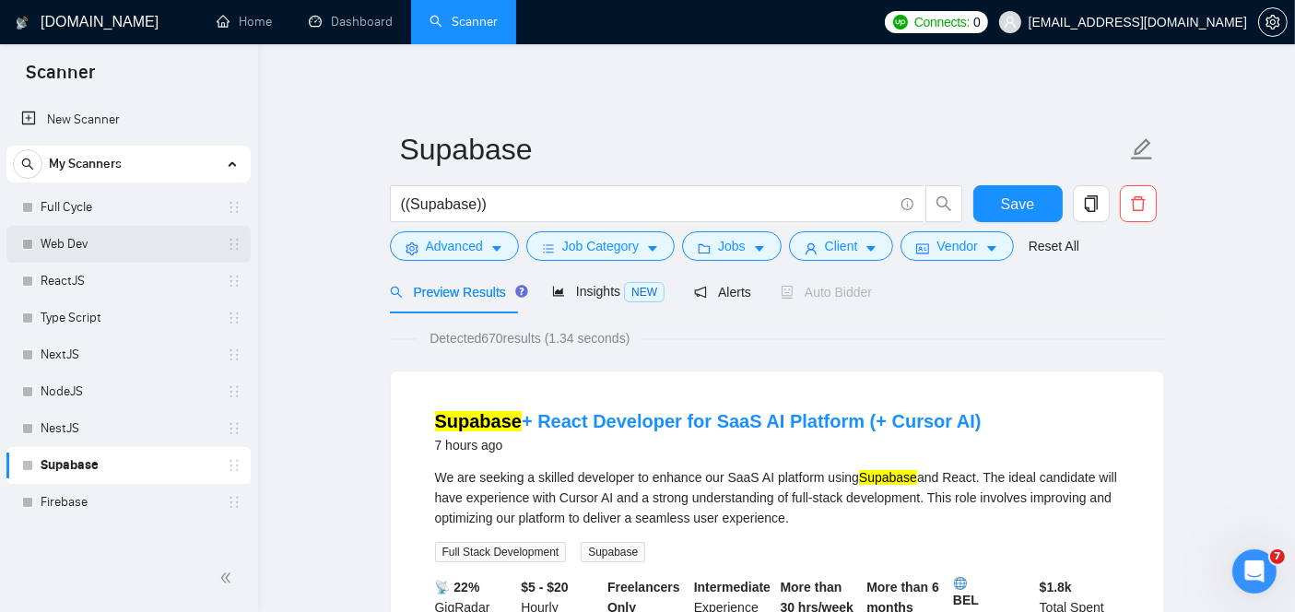
click at [122, 256] on link "Web Dev" at bounding box center [128, 244] width 175 height 37
